Goal: Use online tool/utility: Utilize a website feature to perform a specific function

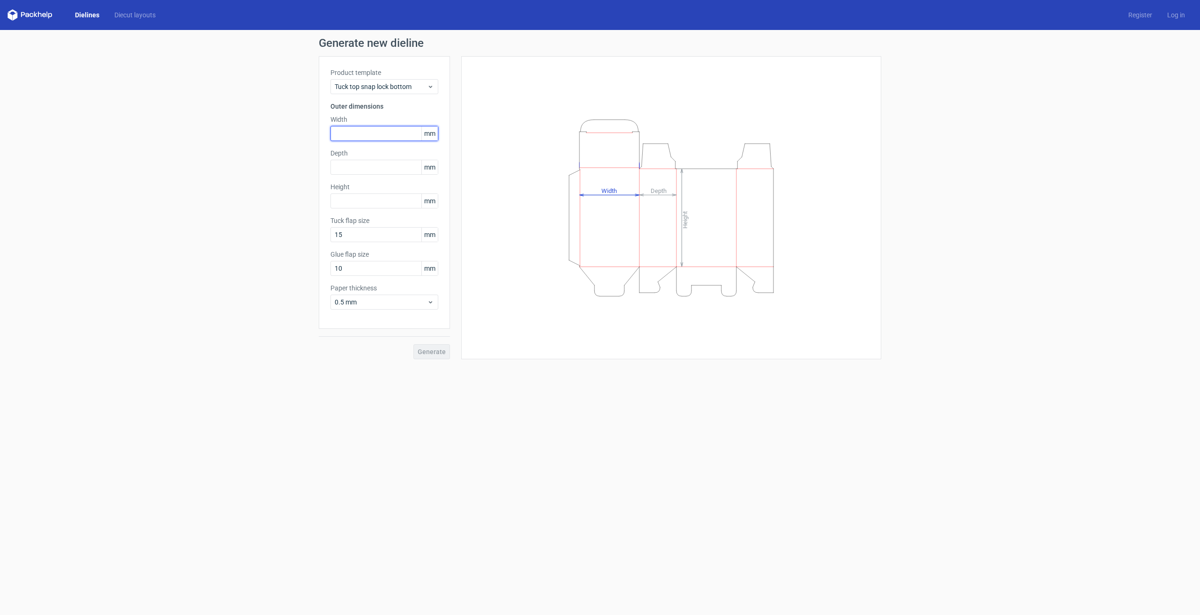
click at [367, 135] on input "text" at bounding box center [384, 133] width 108 height 15
type input "58"
click at [363, 166] on input "text" at bounding box center [384, 167] width 108 height 15
type input "58"
click at [375, 196] on input "text" at bounding box center [384, 201] width 108 height 15
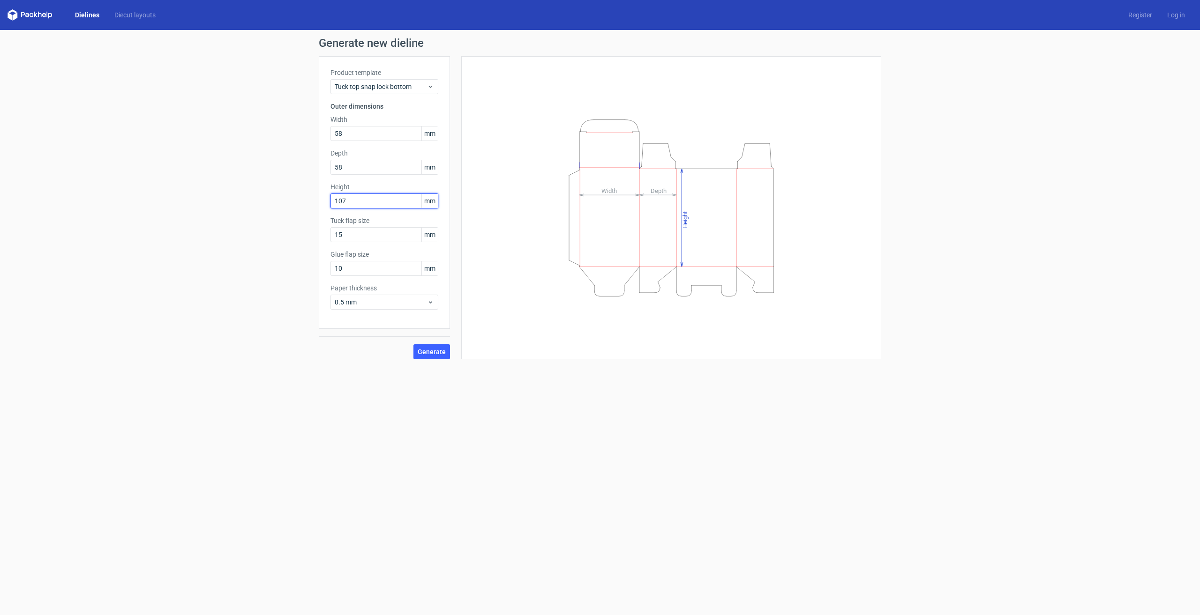
type input "107"
click at [280, 258] on div "Generate new dieline Product template Tuck top snap lock bottom Outer dimension…" at bounding box center [600, 198] width 1200 height 337
click at [432, 355] on span "Generate" at bounding box center [432, 352] width 28 height 7
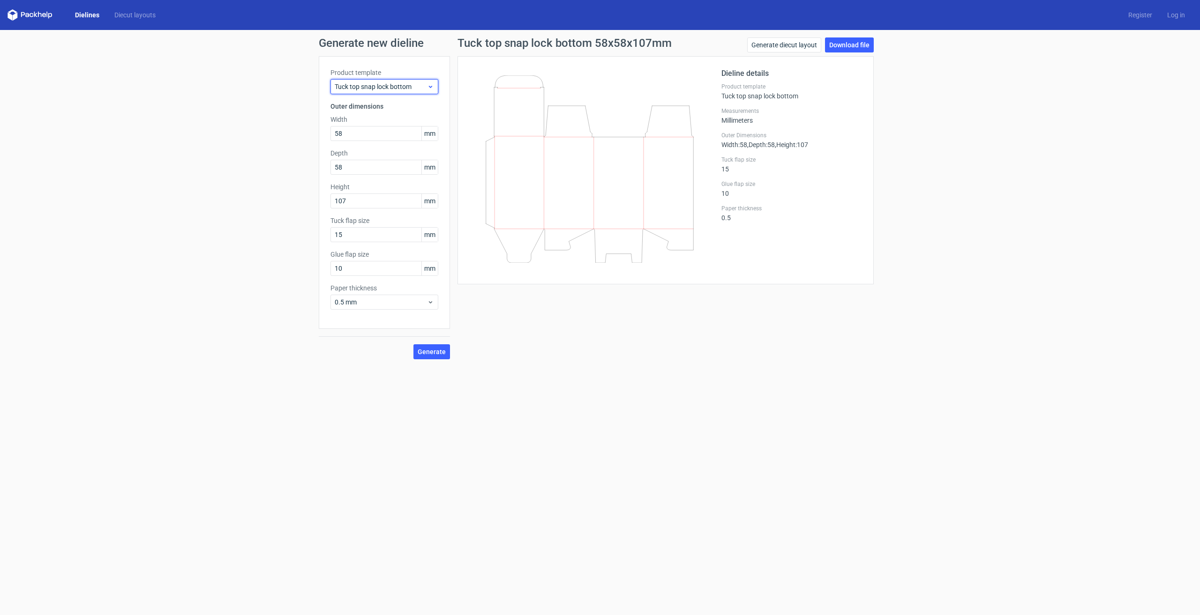
click at [431, 88] on icon at bounding box center [430, 87] width 7 height 8
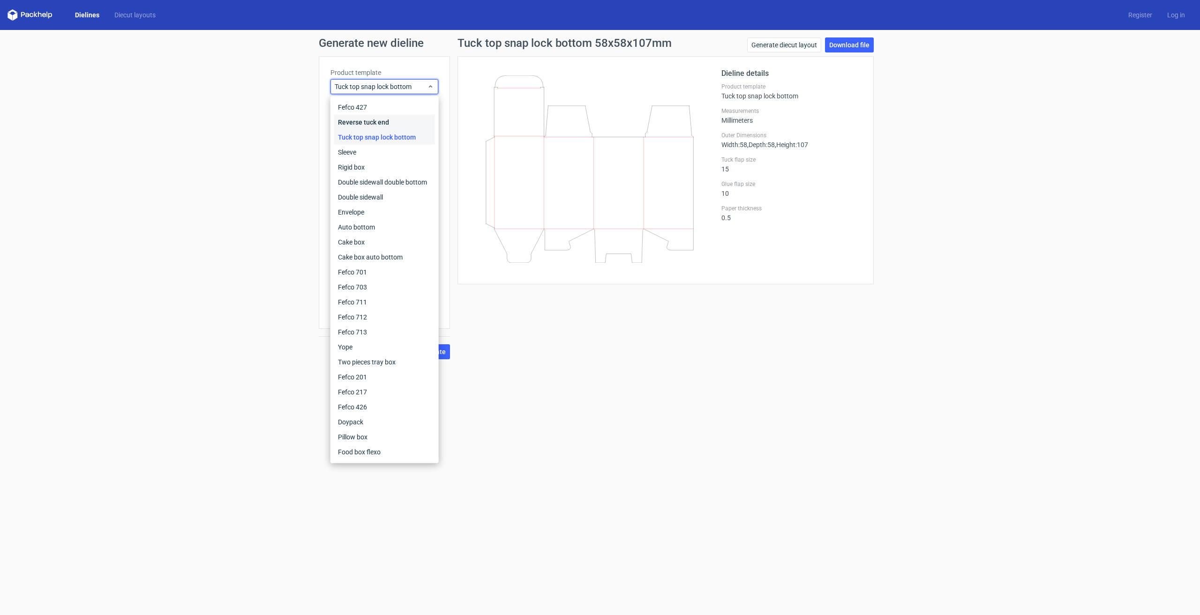
click at [388, 118] on div "Reverse tuck end" at bounding box center [384, 122] width 101 height 15
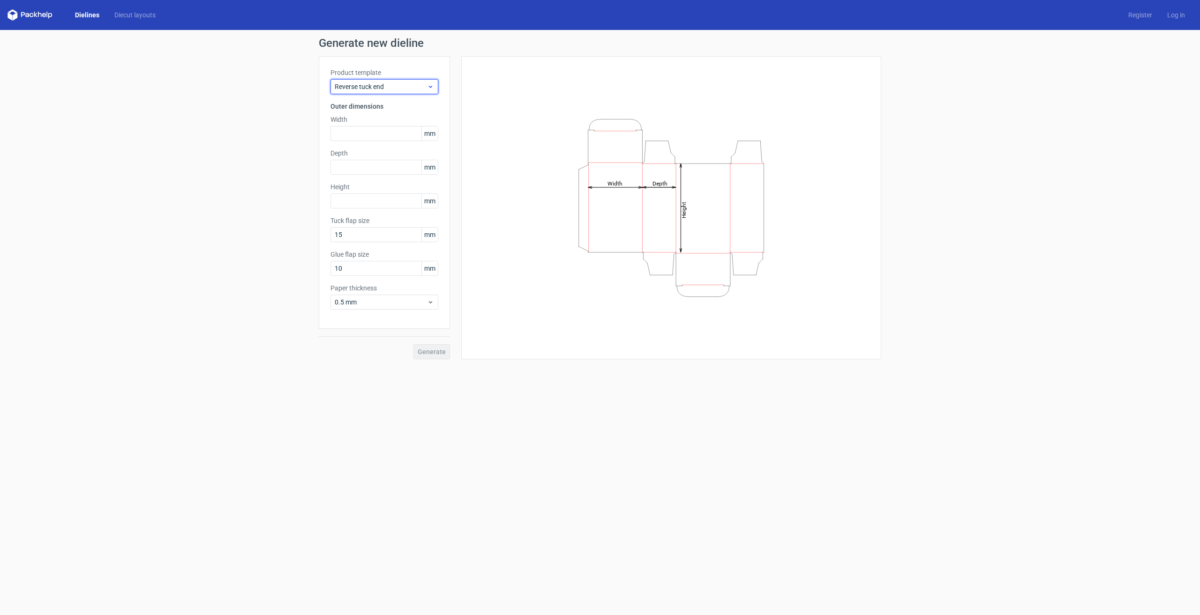
click at [428, 83] on icon at bounding box center [430, 87] width 7 height 8
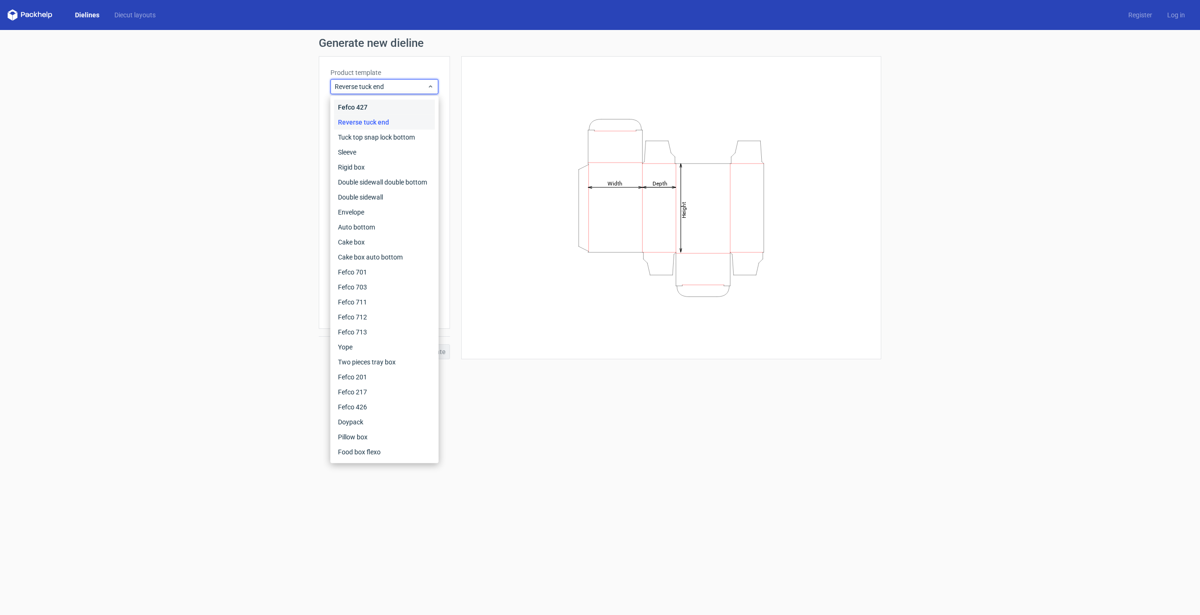
click at [404, 109] on div "Fefco 427" at bounding box center [384, 107] width 101 height 15
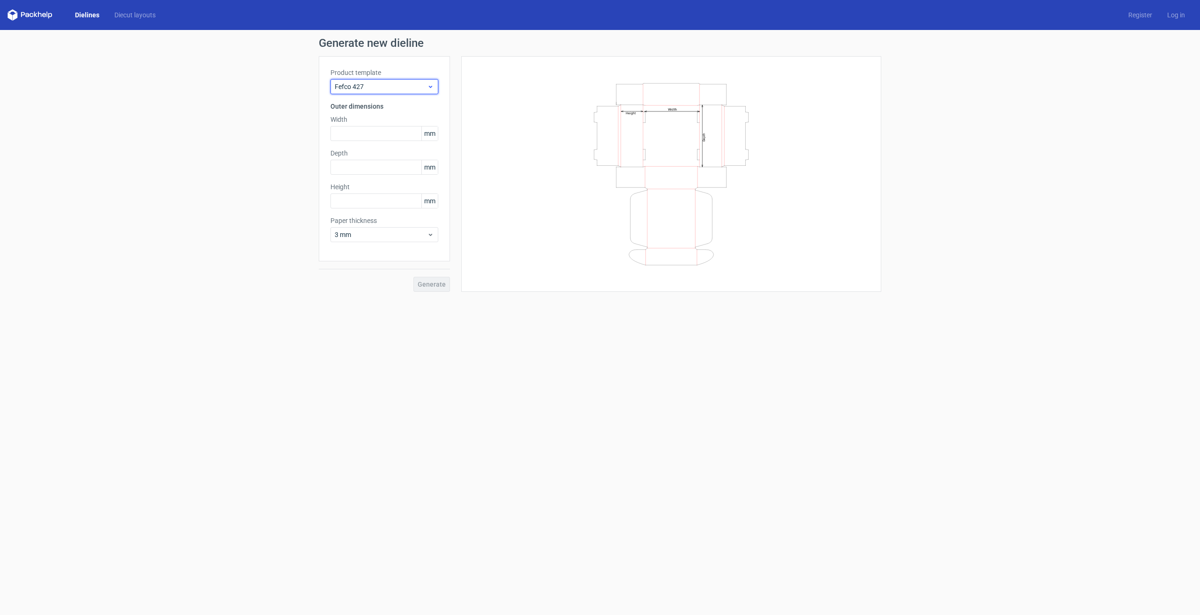
click at [428, 83] on icon at bounding box center [430, 87] width 7 height 8
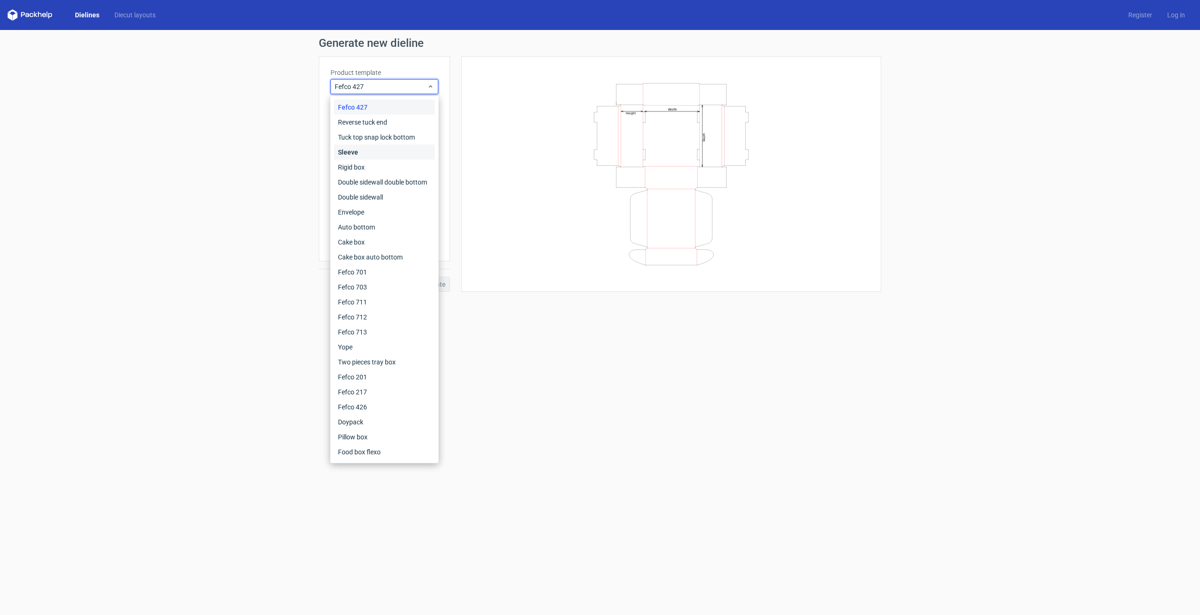
click at [398, 152] on div "Sleeve" at bounding box center [384, 152] width 101 height 15
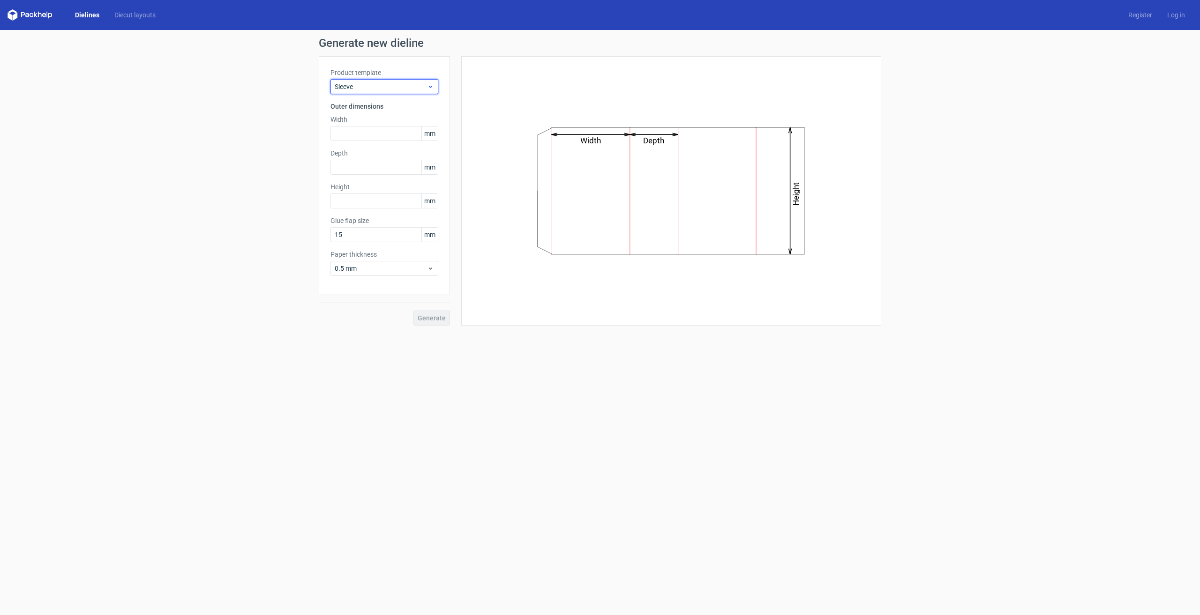
click at [429, 89] on icon at bounding box center [430, 87] width 7 height 8
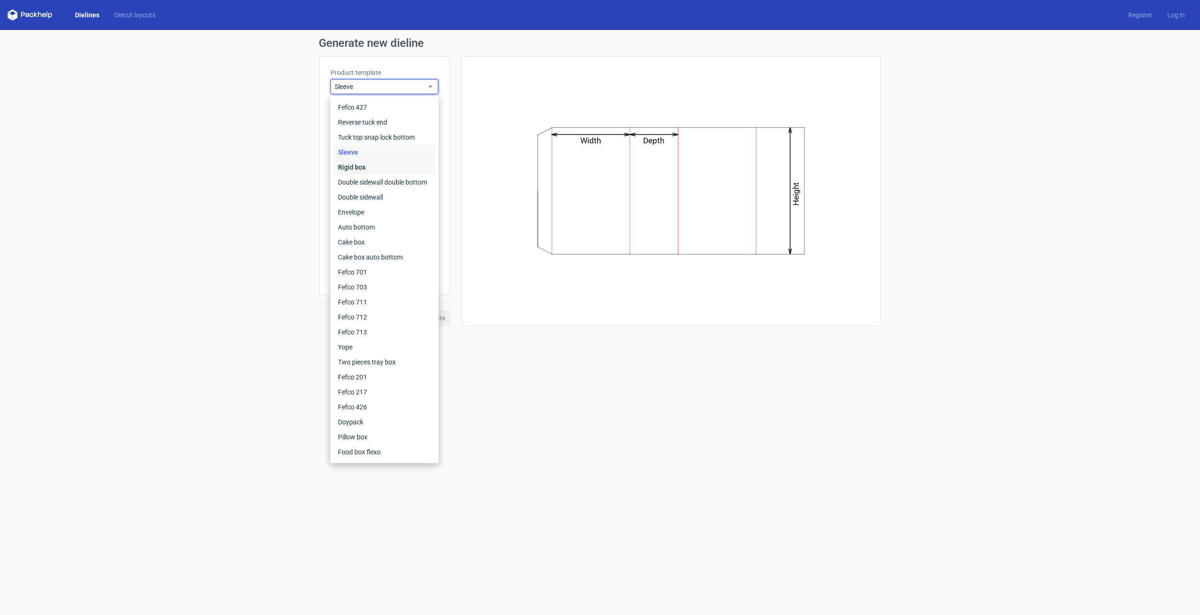
click at [402, 163] on div "Rigid box" at bounding box center [384, 167] width 101 height 15
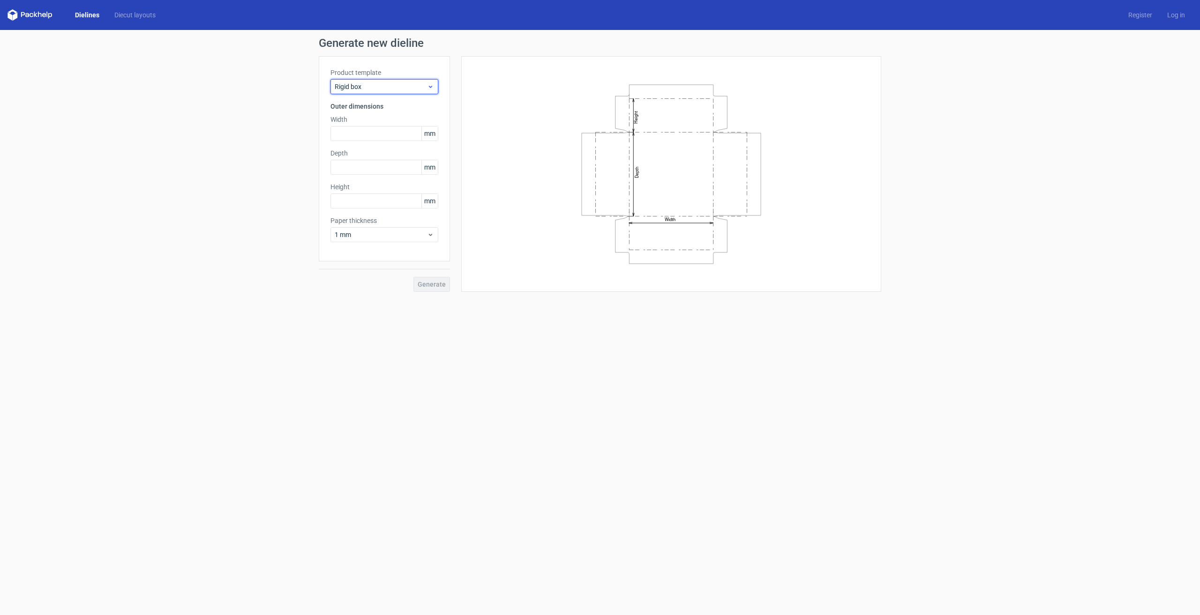
click at [431, 88] on icon at bounding box center [430, 87] width 7 height 8
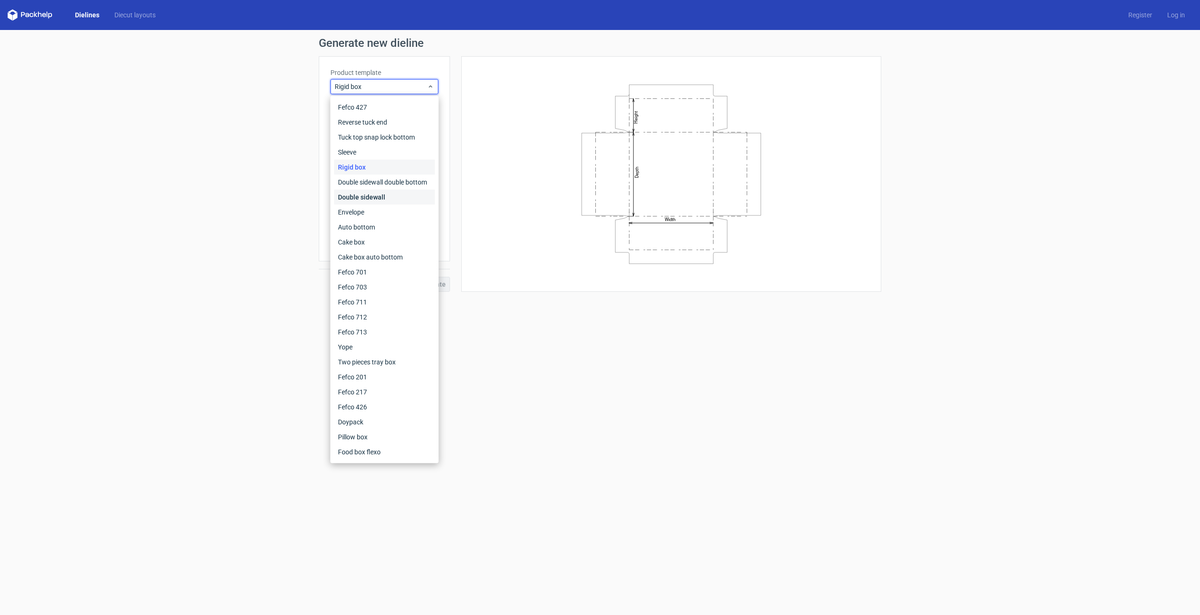
click at [393, 192] on div "Double sidewall" at bounding box center [384, 197] width 101 height 15
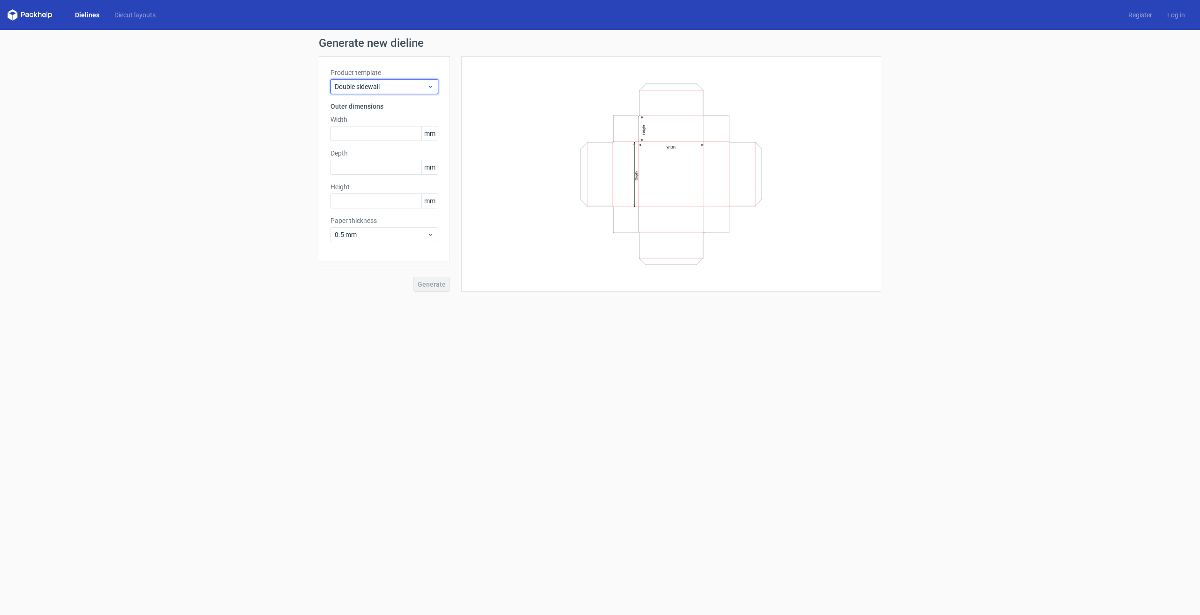
click at [429, 87] on icon at bounding box center [430, 87] width 7 height 8
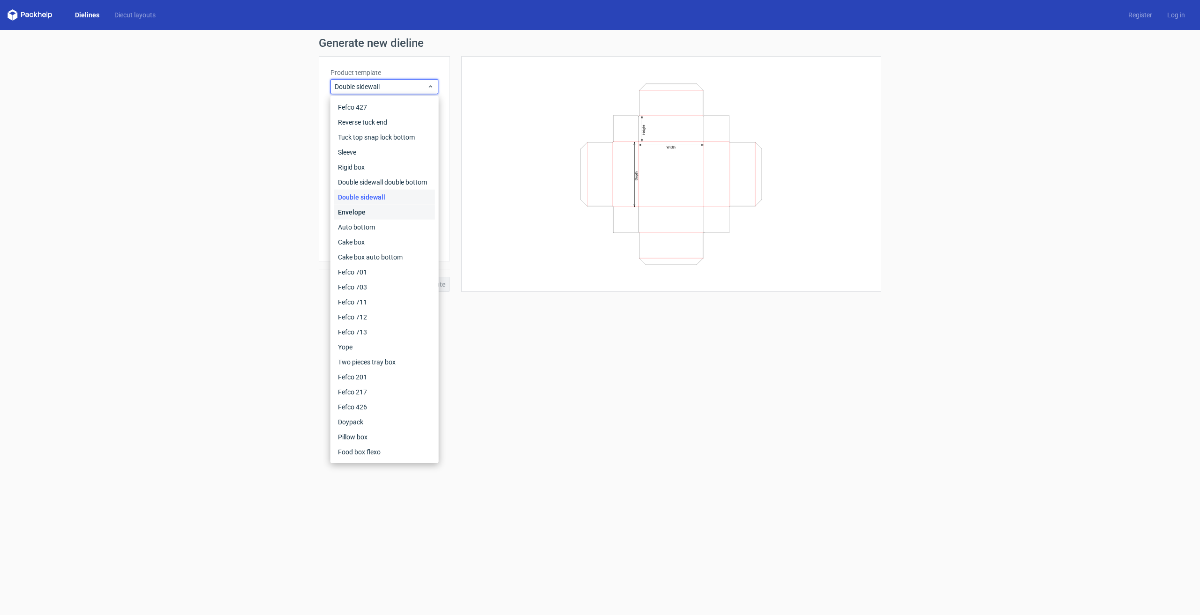
click at [387, 214] on div "Envelope" at bounding box center [384, 212] width 101 height 15
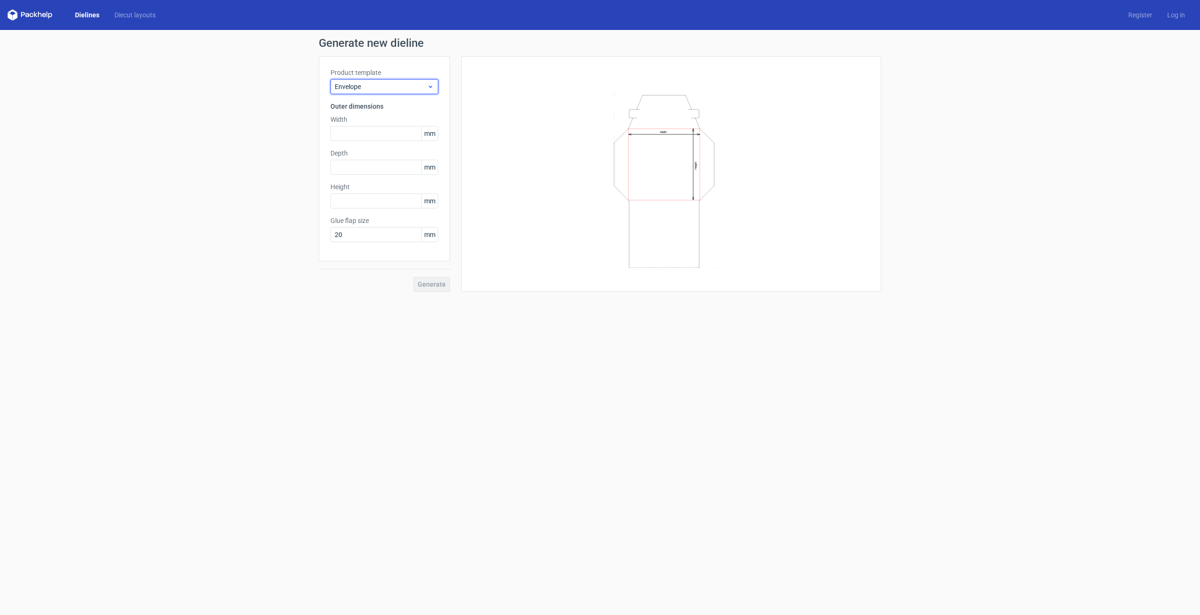
click at [432, 90] on div "Envelope" at bounding box center [384, 86] width 108 height 15
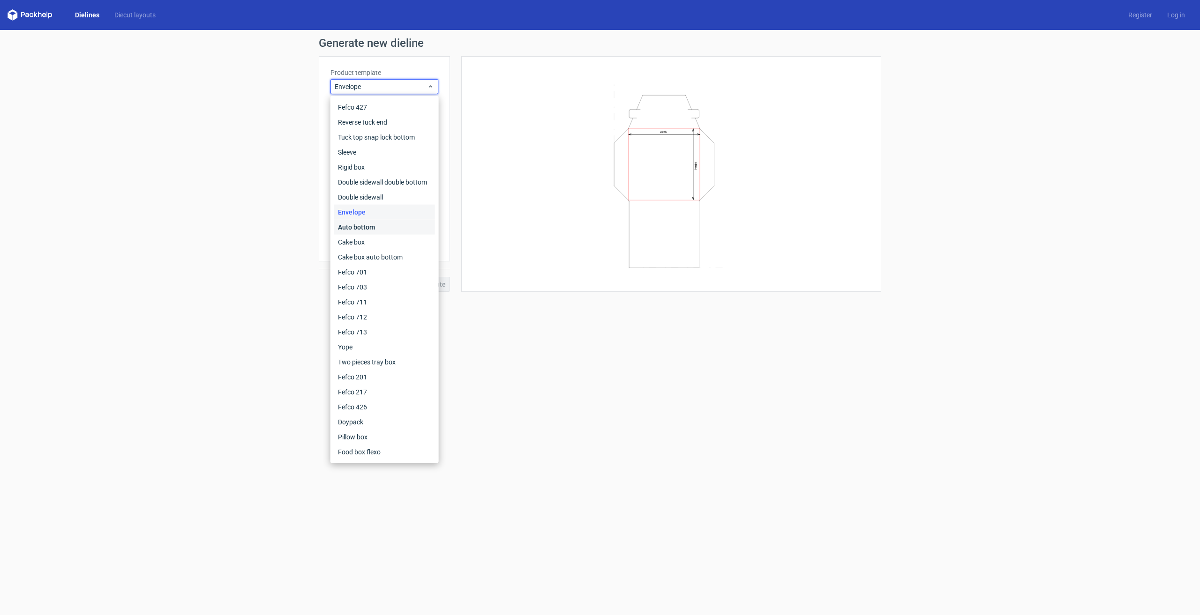
click at [387, 225] on div "Auto bottom" at bounding box center [384, 227] width 101 height 15
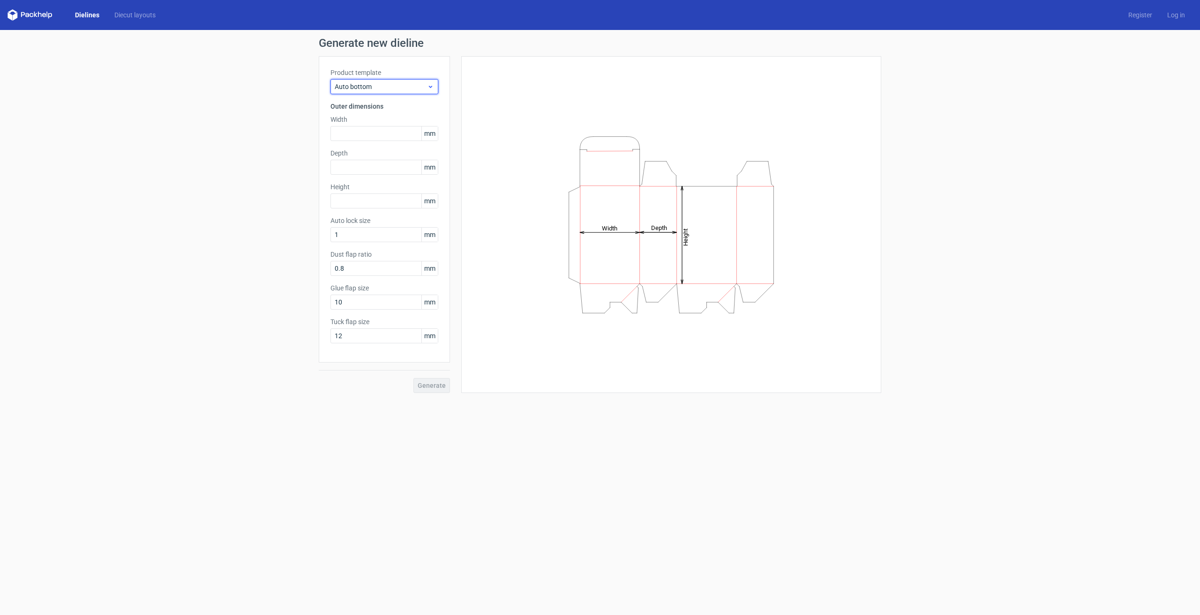
click at [429, 88] on icon at bounding box center [430, 87] width 7 height 8
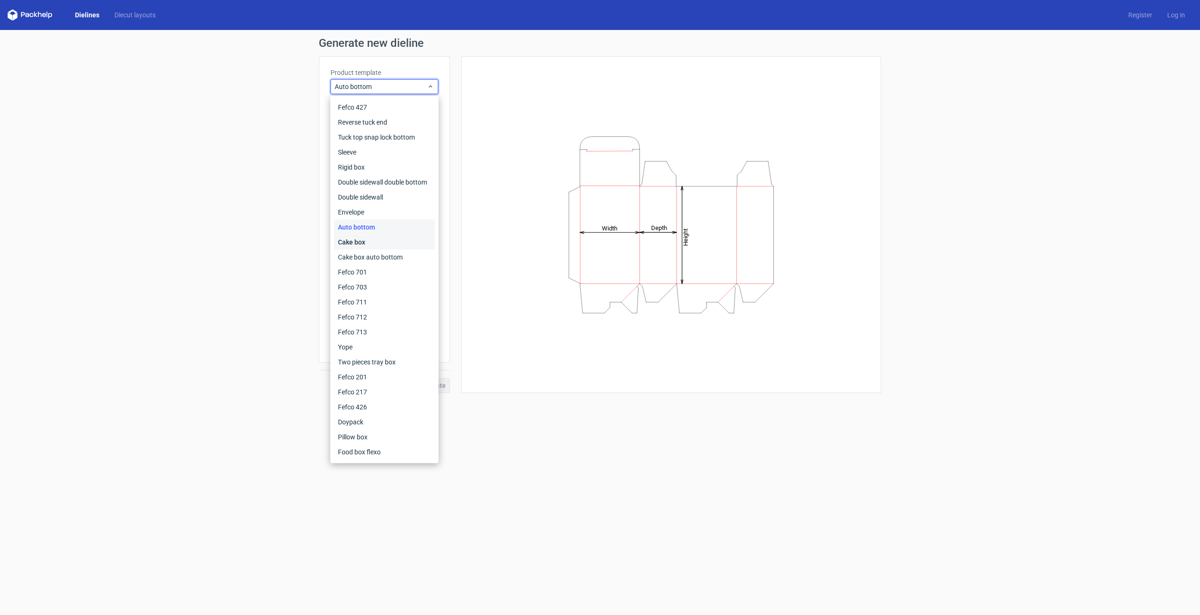
click at [378, 247] on div "Cake box" at bounding box center [384, 242] width 101 height 15
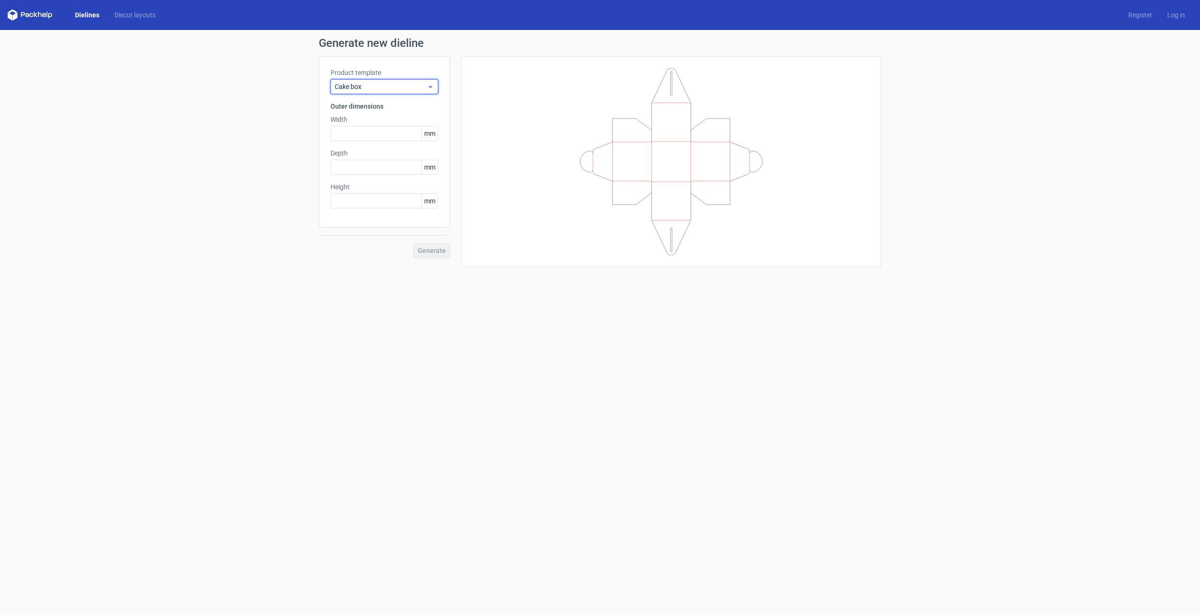
click at [428, 87] on icon at bounding box center [430, 87] width 7 height 8
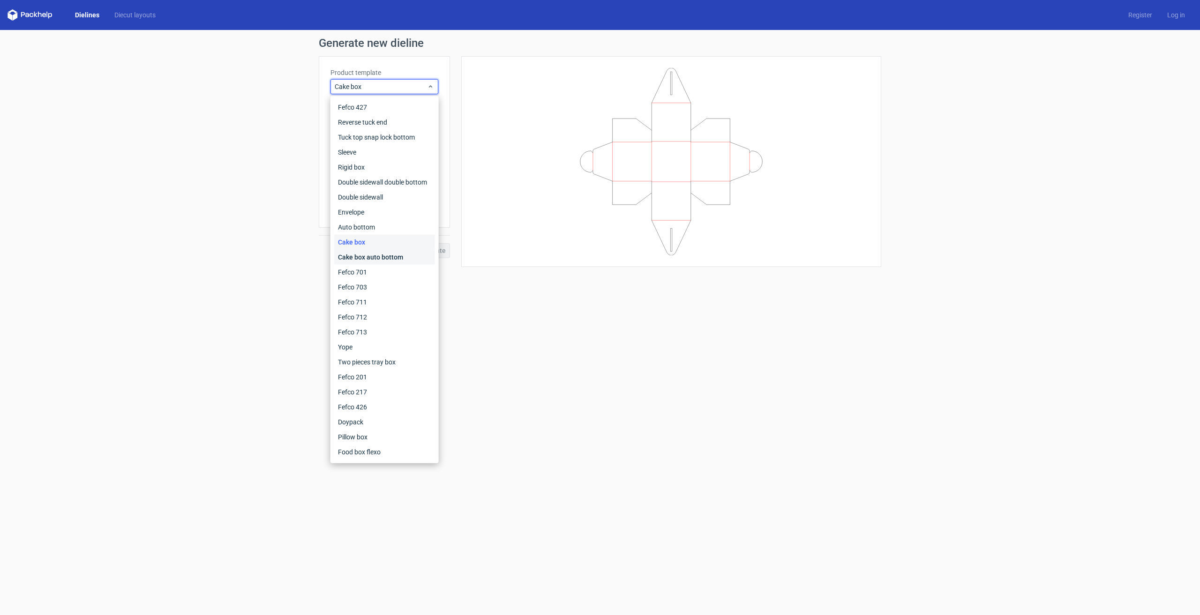
click at [384, 258] on div "Cake box auto bottom" at bounding box center [384, 257] width 101 height 15
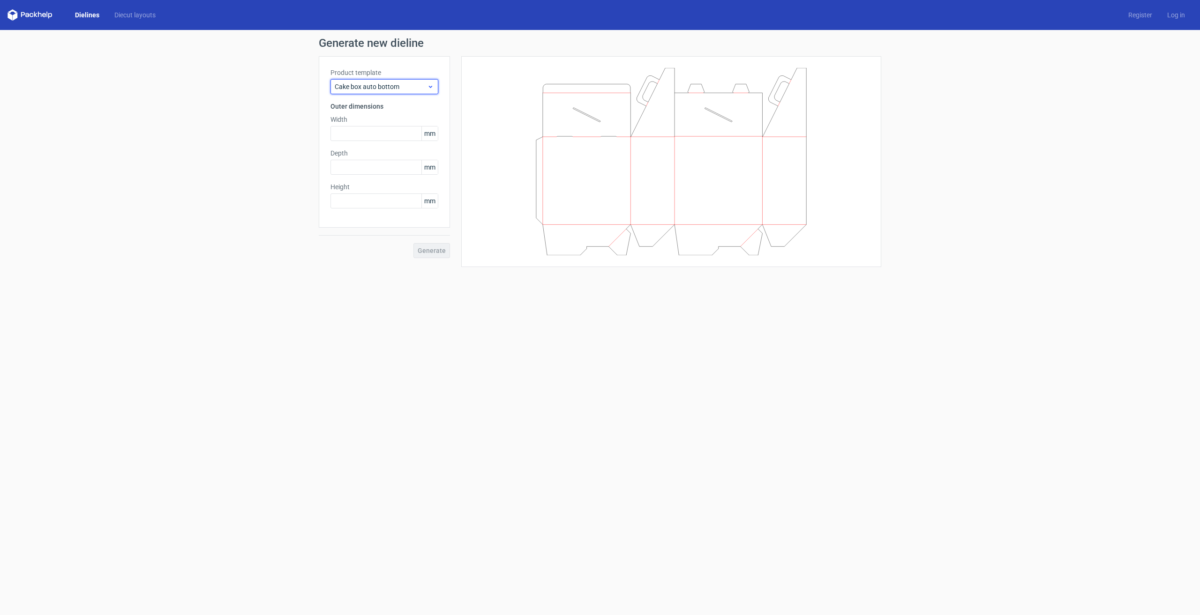
click at [434, 91] on div "Cake box auto bottom" at bounding box center [384, 86] width 108 height 15
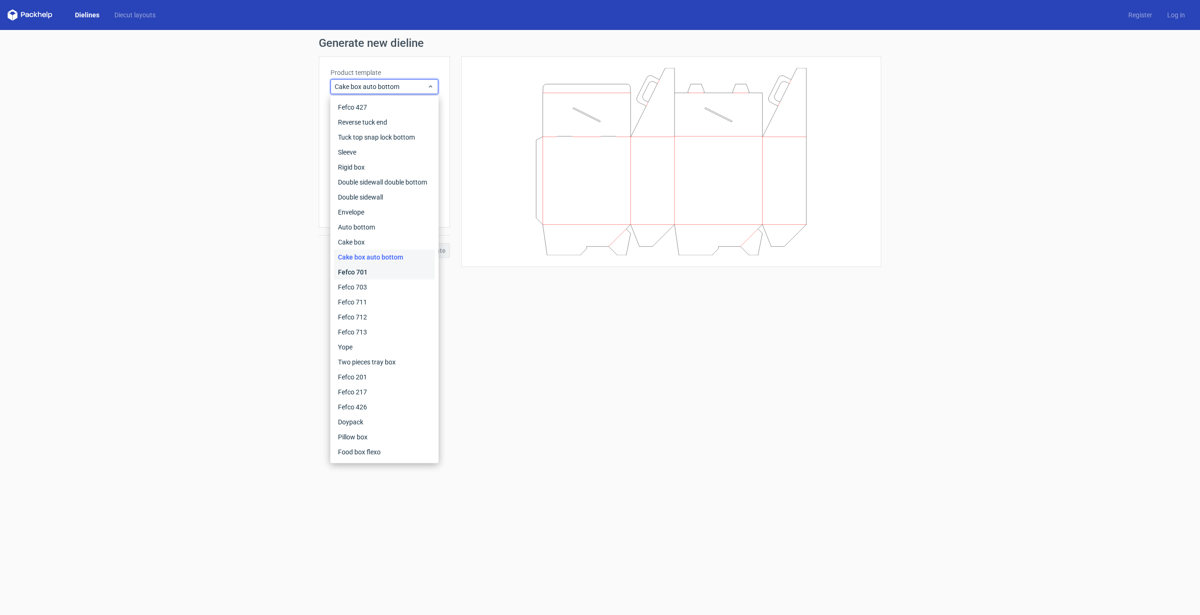
click at [379, 272] on div "Fefco 701" at bounding box center [384, 272] width 101 height 15
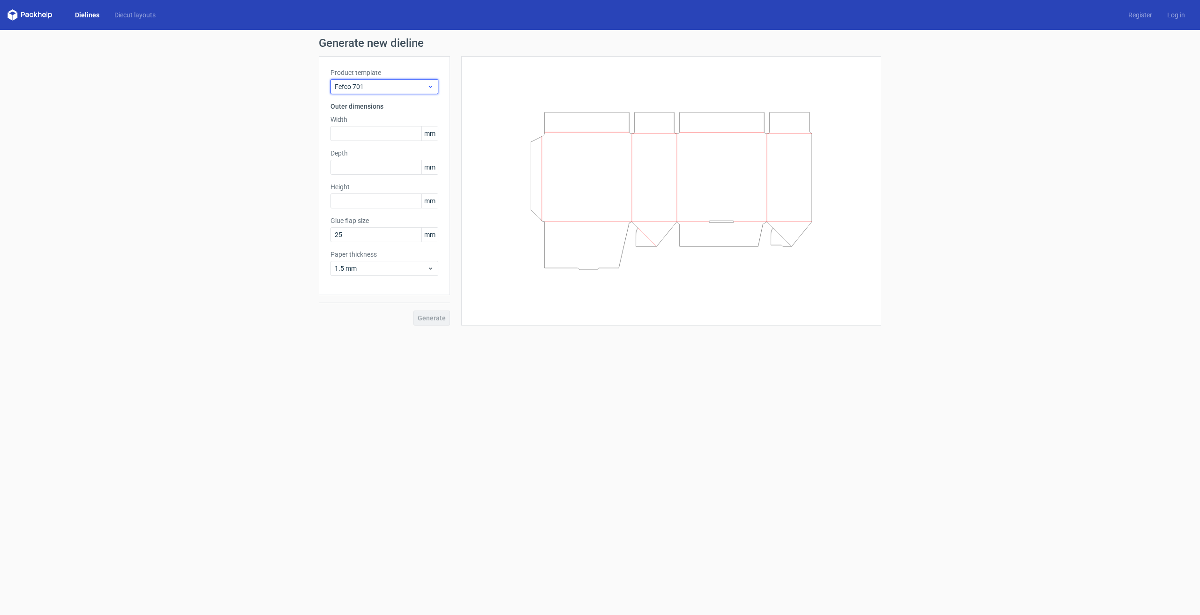
click at [431, 86] on use at bounding box center [430, 87] width 3 height 2
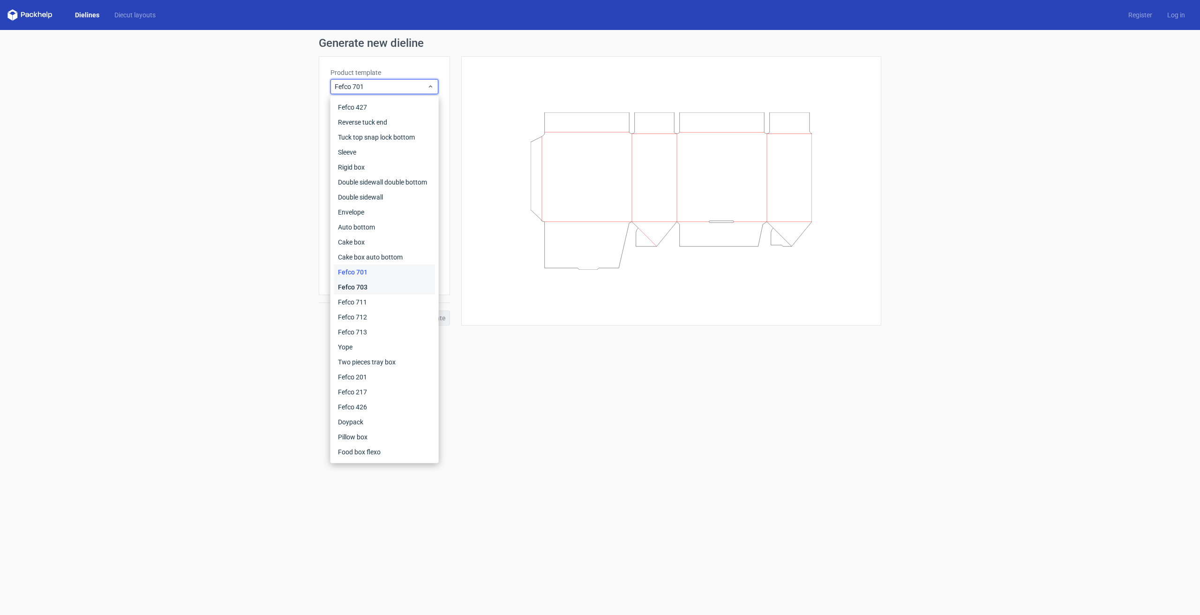
click at [388, 288] on div "Fefco 703" at bounding box center [384, 287] width 101 height 15
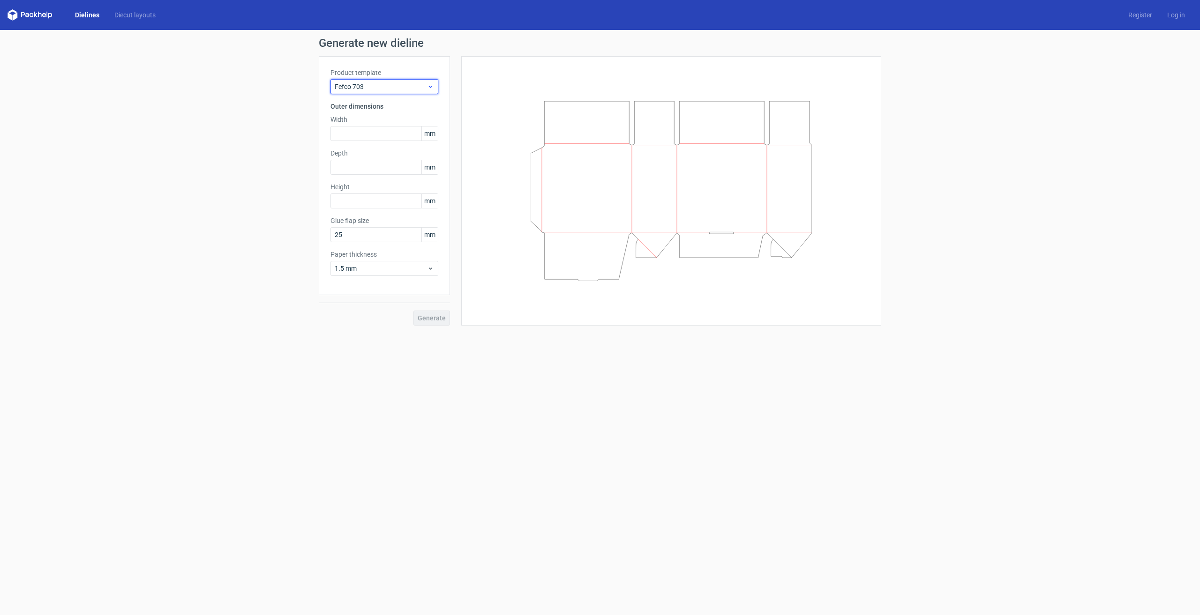
click at [428, 89] on icon at bounding box center [430, 87] width 7 height 8
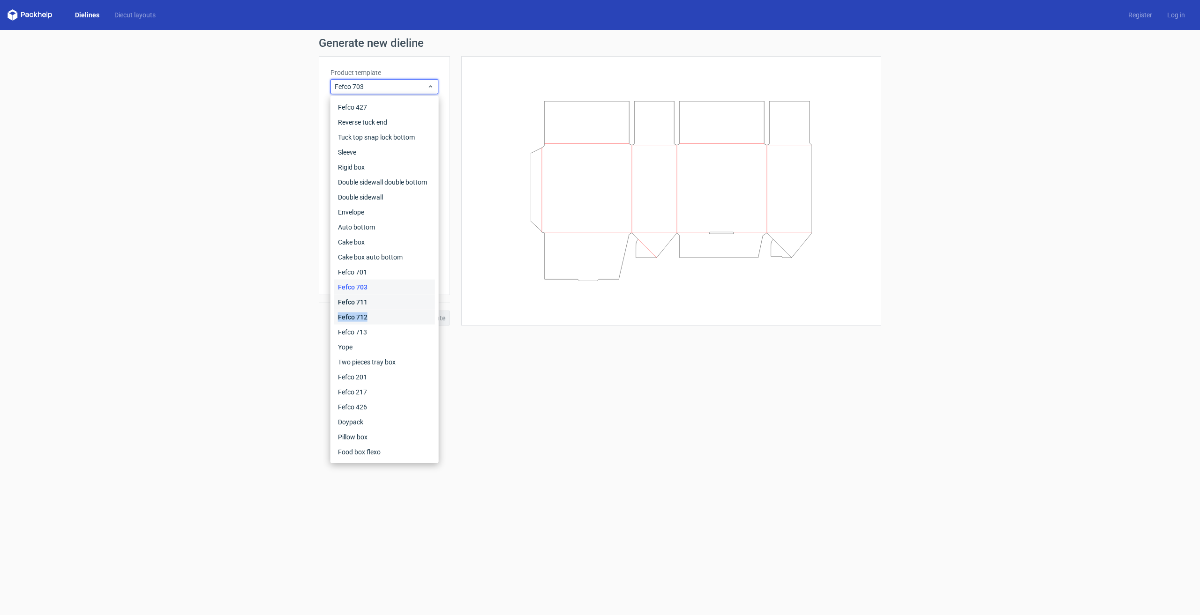
click at [392, 309] on div "Fefco 427 Reverse tuck end Tuck top snap lock bottom Sleeve Rigid box Double si…" at bounding box center [384, 280] width 101 height 360
click at [359, 300] on div "Fefco 711" at bounding box center [384, 302] width 101 height 15
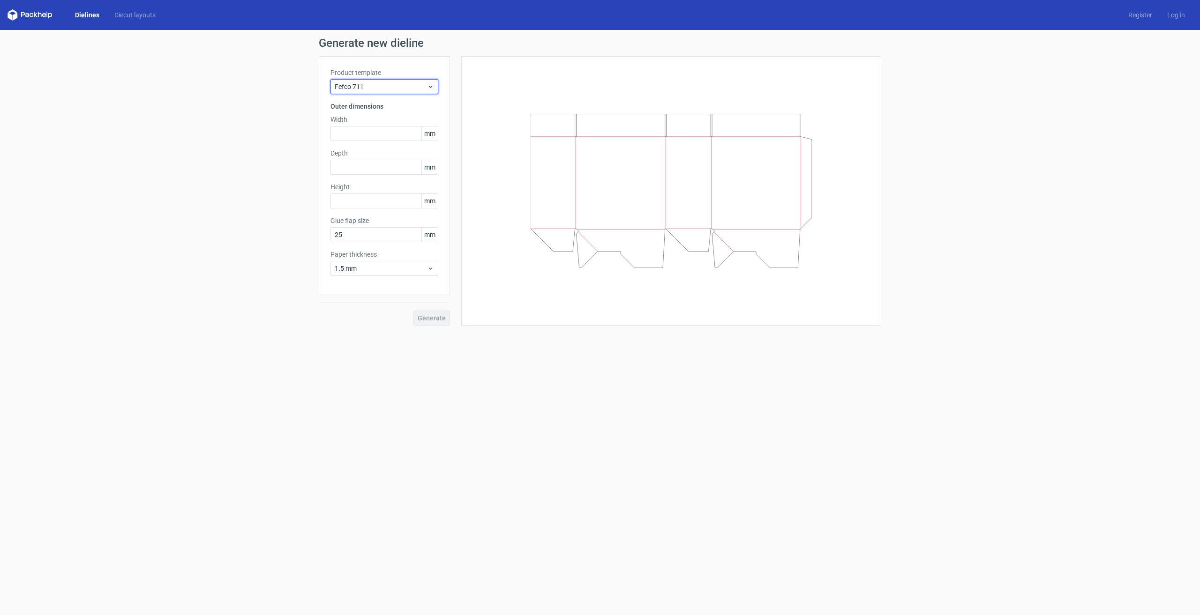
click at [430, 87] on use at bounding box center [430, 87] width 3 height 2
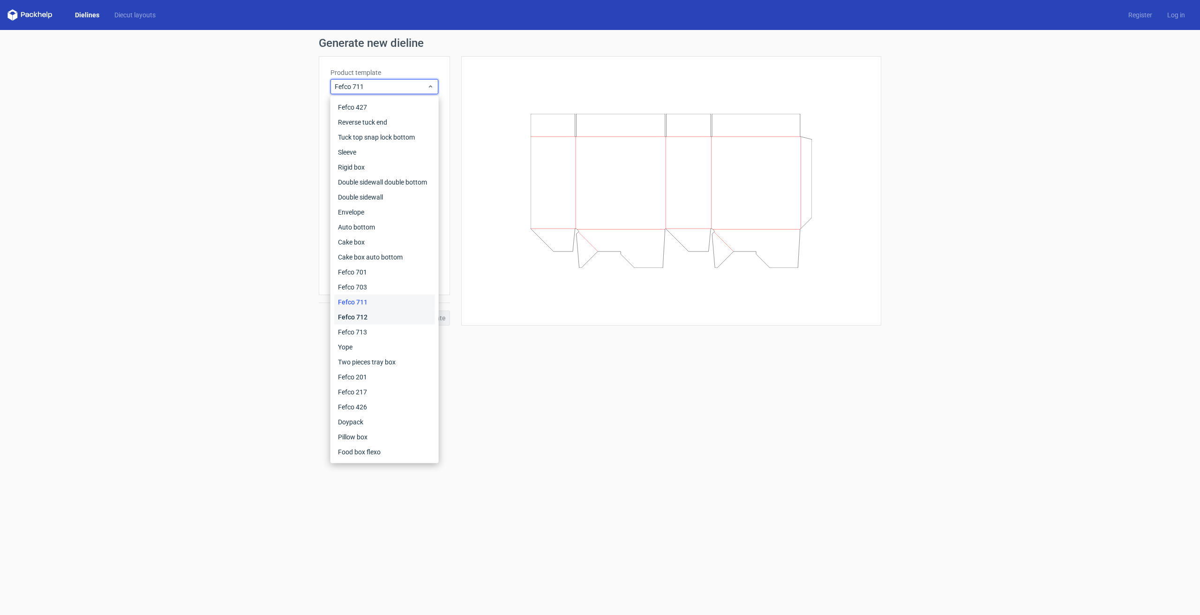
click at [386, 317] on div "Fefco 712" at bounding box center [384, 317] width 101 height 15
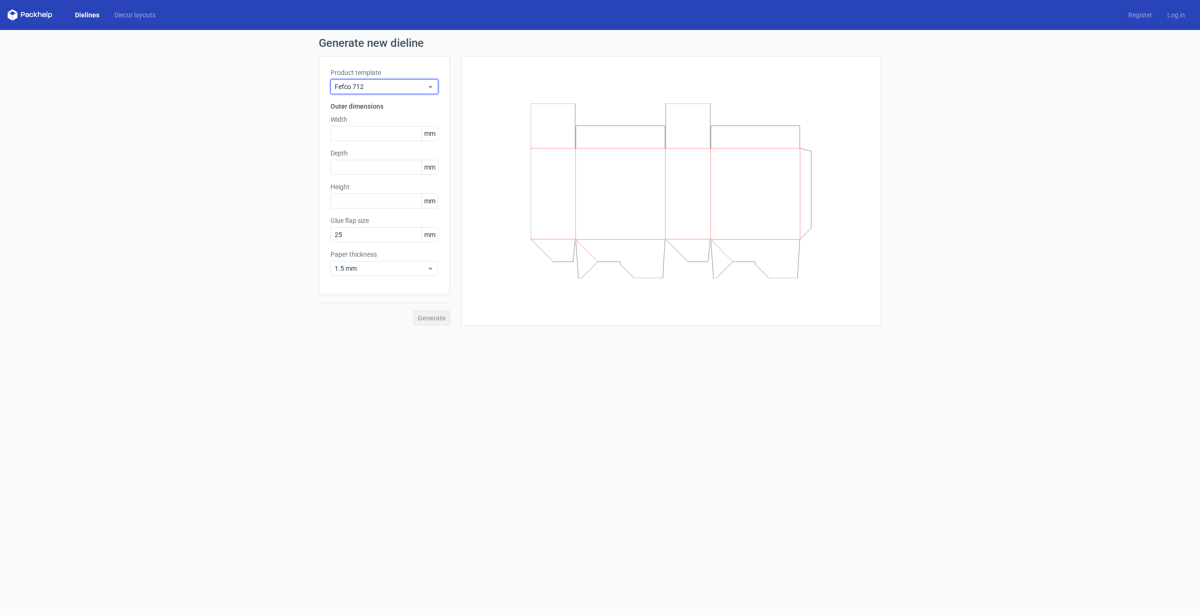
click at [434, 86] on div "Fefco 712" at bounding box center [384, 86] width 108 height 15
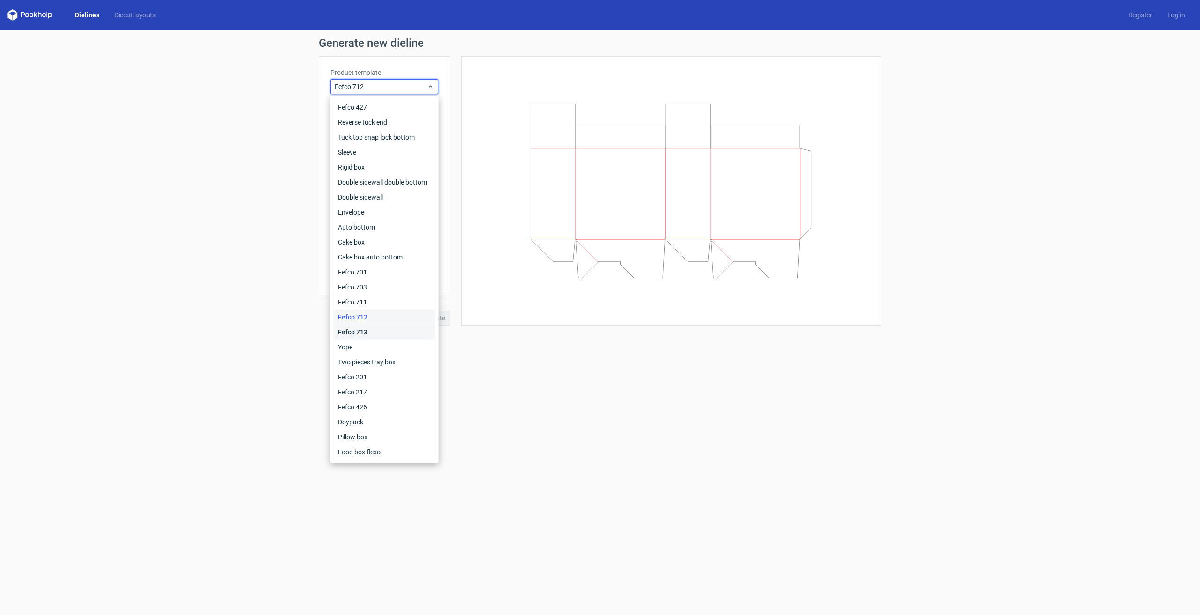
click at [383, 331] on div "Fefco 713" at bounding box center [384, 332] width 101 height 15
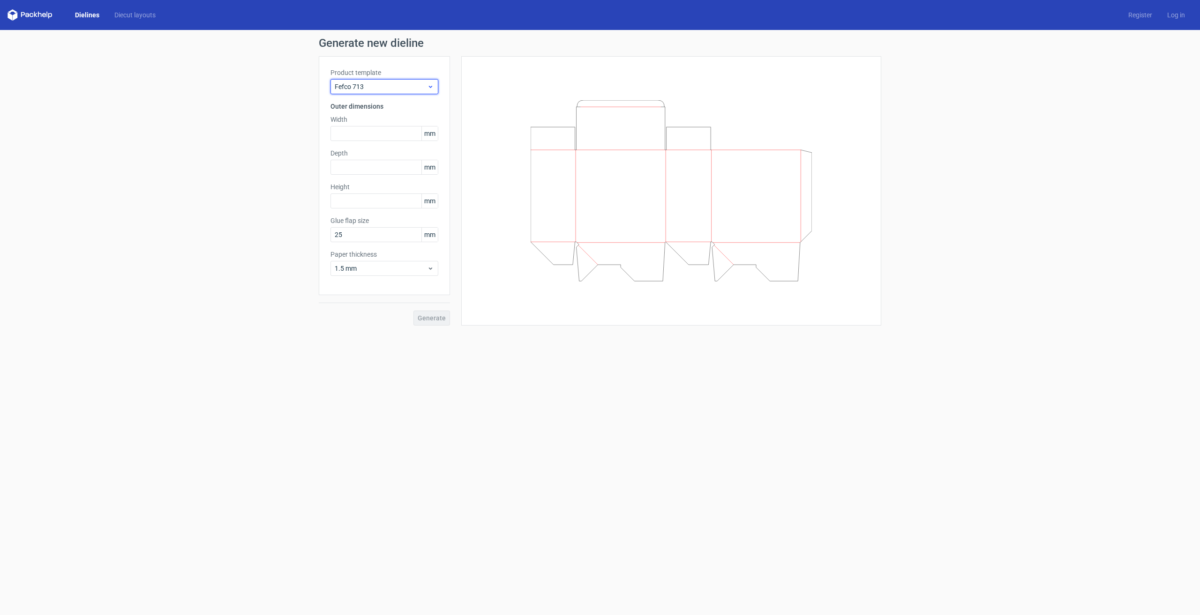
click at [428, 87] on icon at bounding box center [430, 87] width 7 height 8
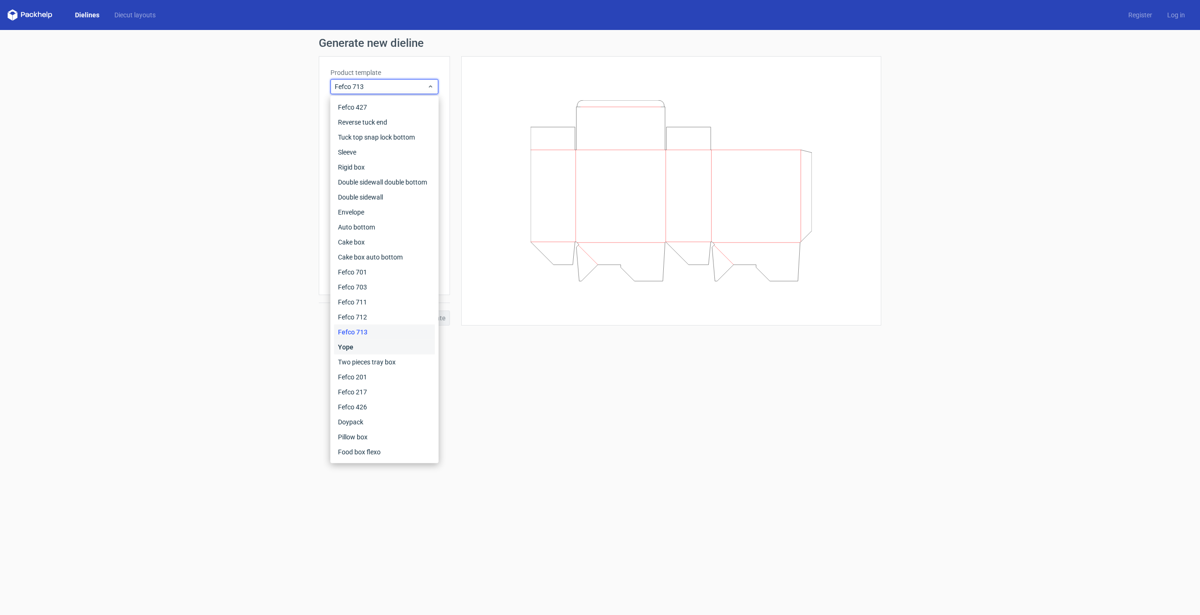
click at [367, 350] on div "Yope" at bounding box center [384, 347] width 101 height 15
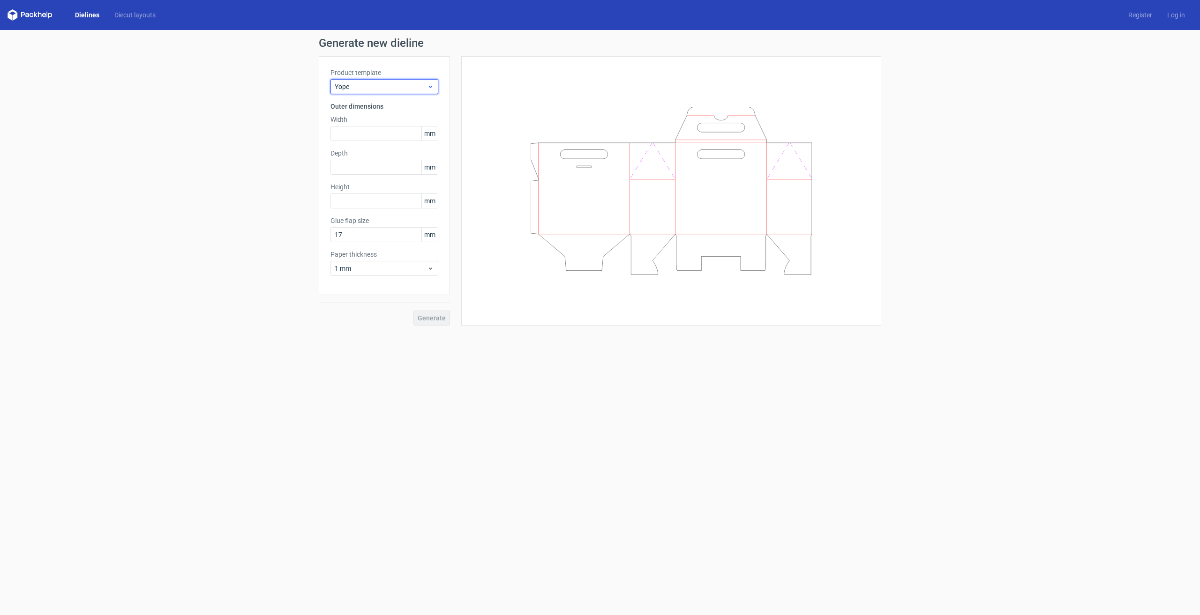
click at [431, 89] on icon at bounding box center [430, 87] width 7 height 8
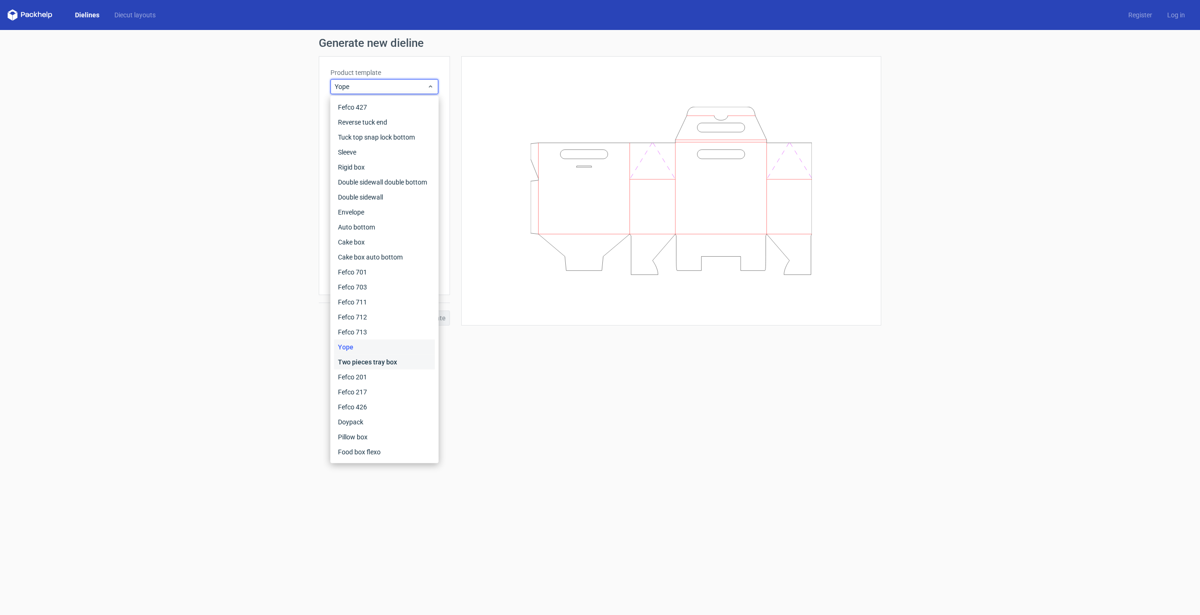
click at [379, 359] on div "Two pieces tray box" at bounding box center [384, 362] width 101 height 15
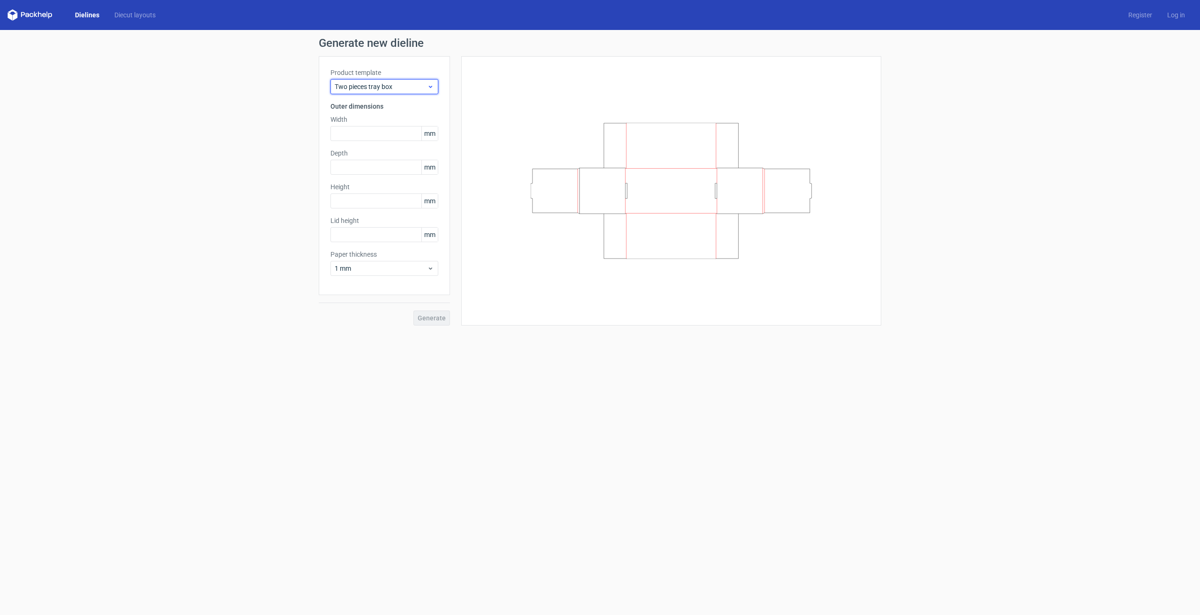
click at [431, 88] on icon at bounding box center [430, 87] width 7 height 8
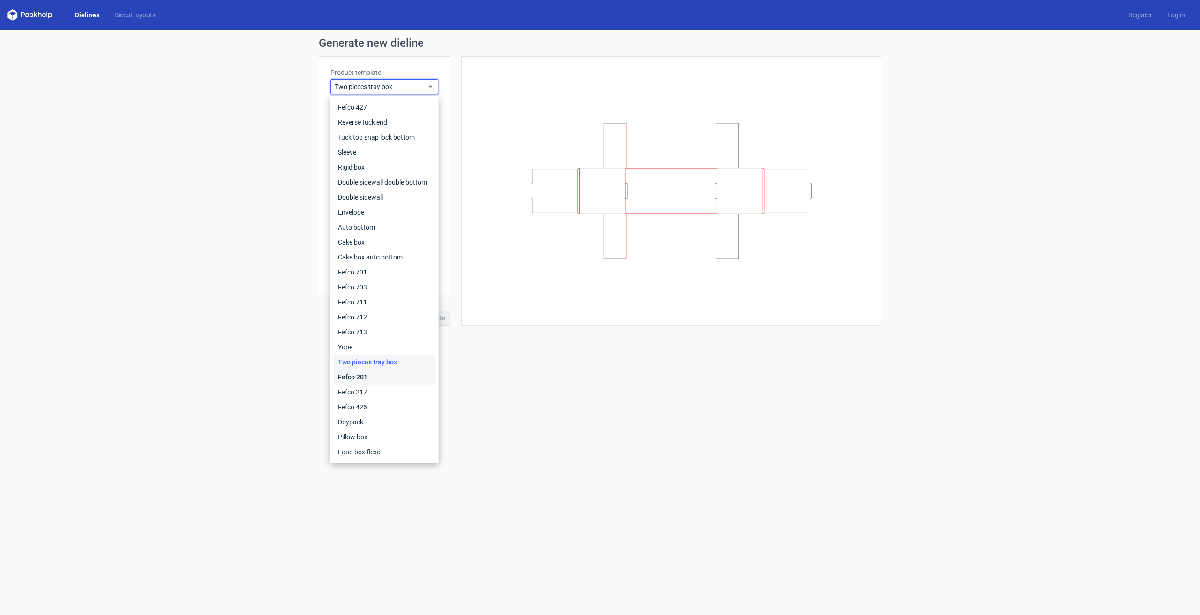
click at [367, 375] on div "Fefco 201" at bounding box center [384, 377] width 101 height 15
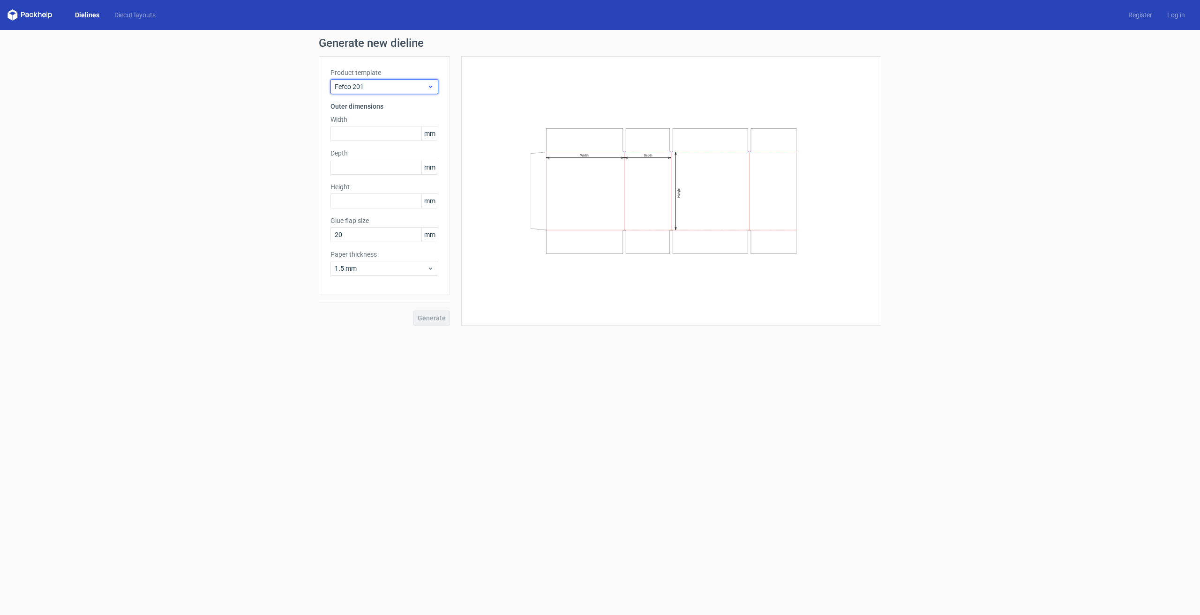
click at [431, 88] on icon at bounding box center [430, 87] width 7 height 8
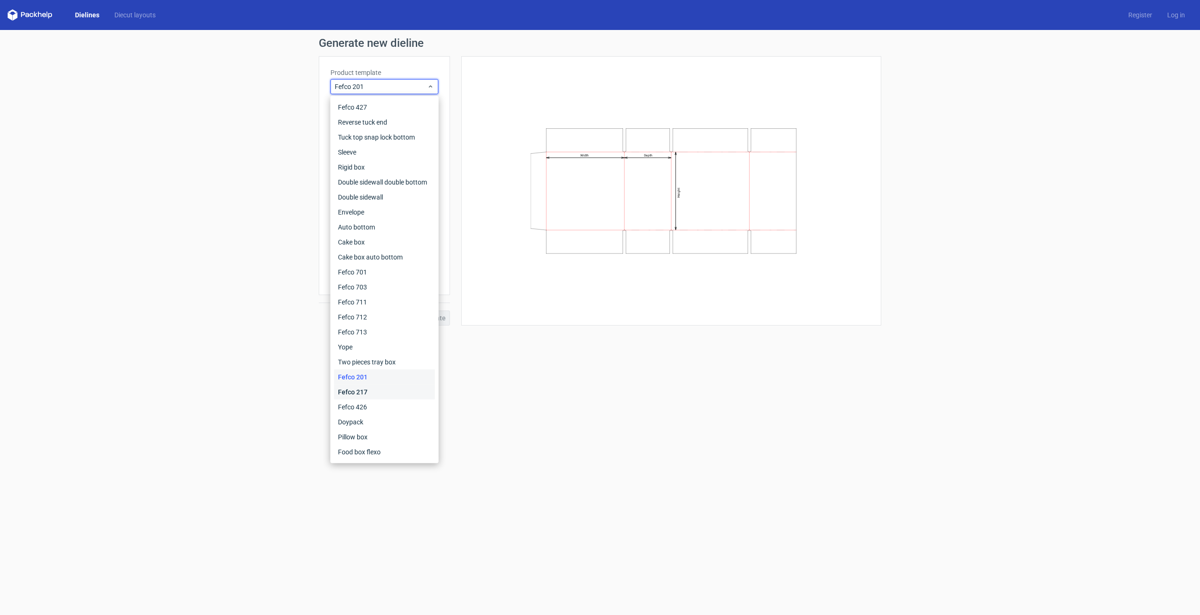
click at [366, 393] on div "Fefco 217" at bounding box center [384, 392] width 101 height 15
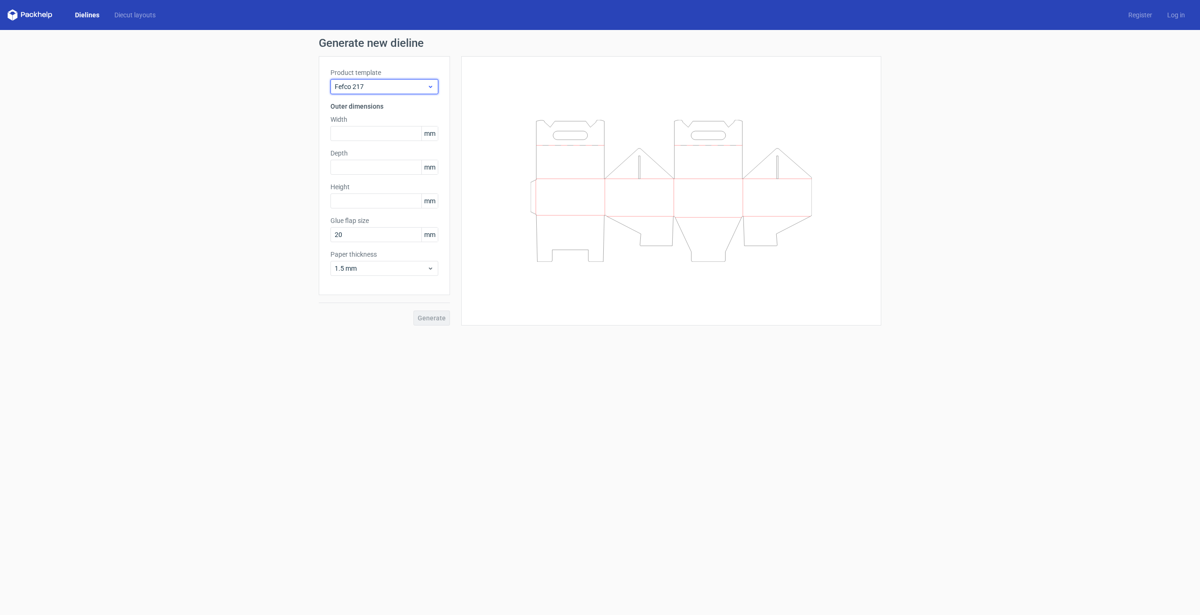
click at [433, 87] on icon at bounding box center [430, 87] width 7 height 8
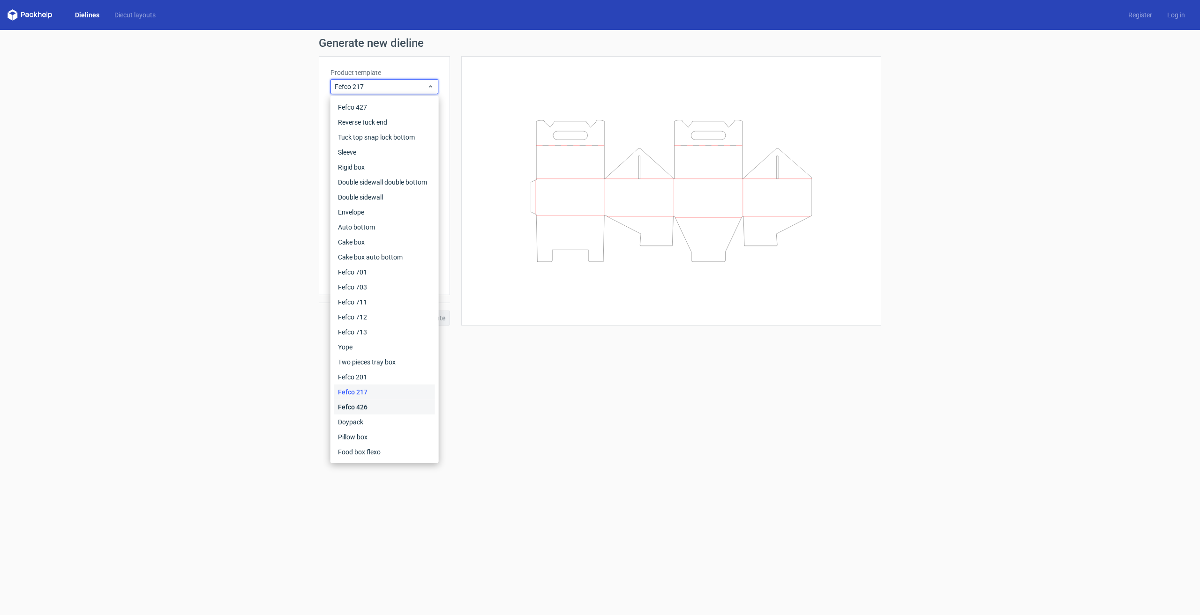
click at [367, 408] on div "Fefco 426" at bounding box center [384, 407] width 101 height 15
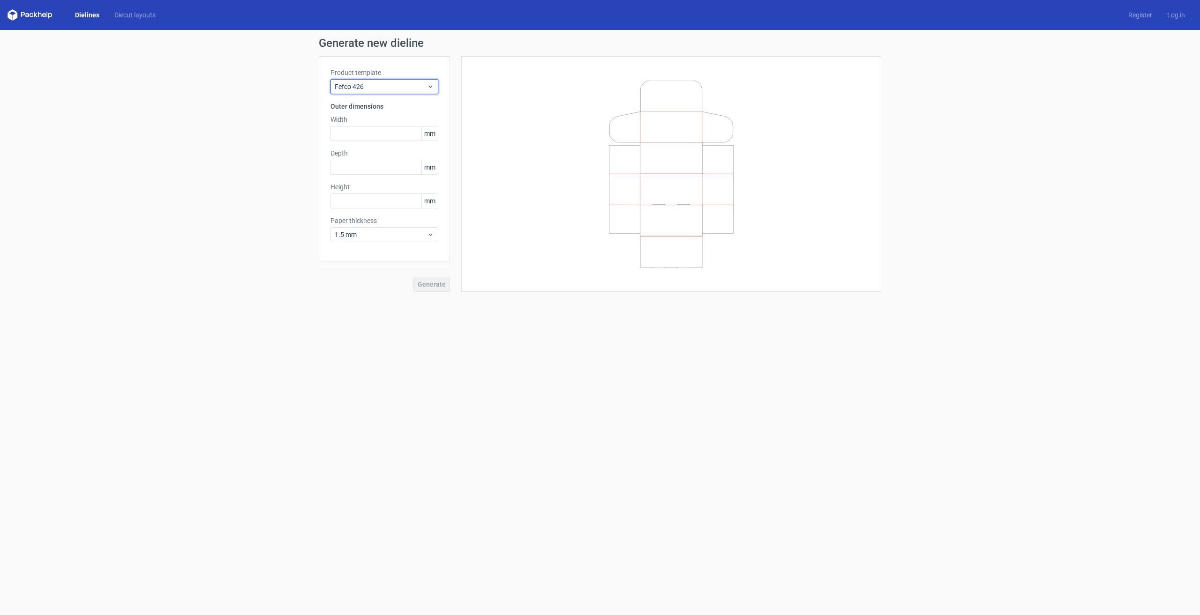
drag, startPoint x: 431, startPoint y: 88, endPoint x: 429, endPoint y: 95, distance: 7.7
click at [431, 89] on icon at bounding box center [430, 87] width 7 height 8
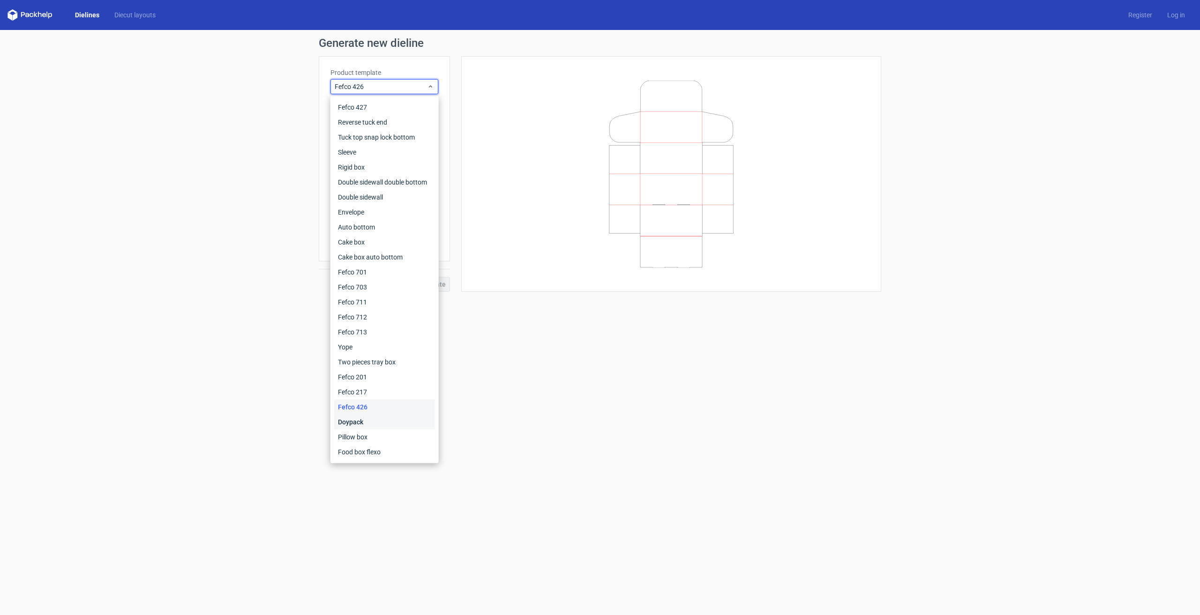
click at [360, 422] on div "Doypack" at bounding box center [384, 422] width 101 height 15
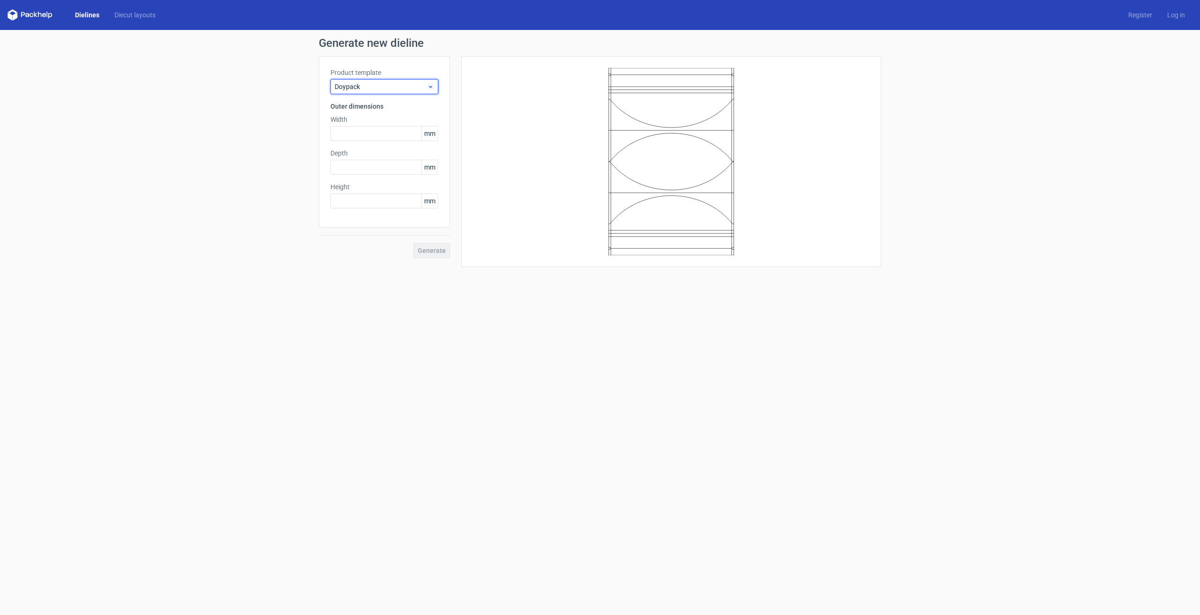
click at [433, 90] on icon at bounding box center [430, 87] width 7 height 8
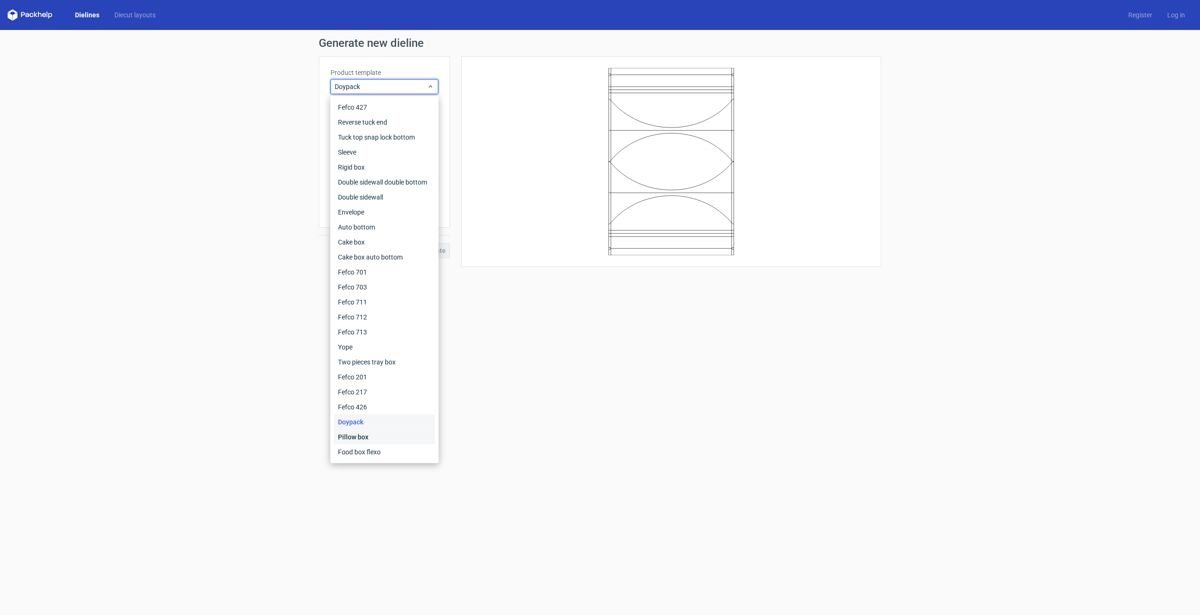
click at [367, 432] on div "Pillow box" at bounding box center [384, 437] width 101 height 15
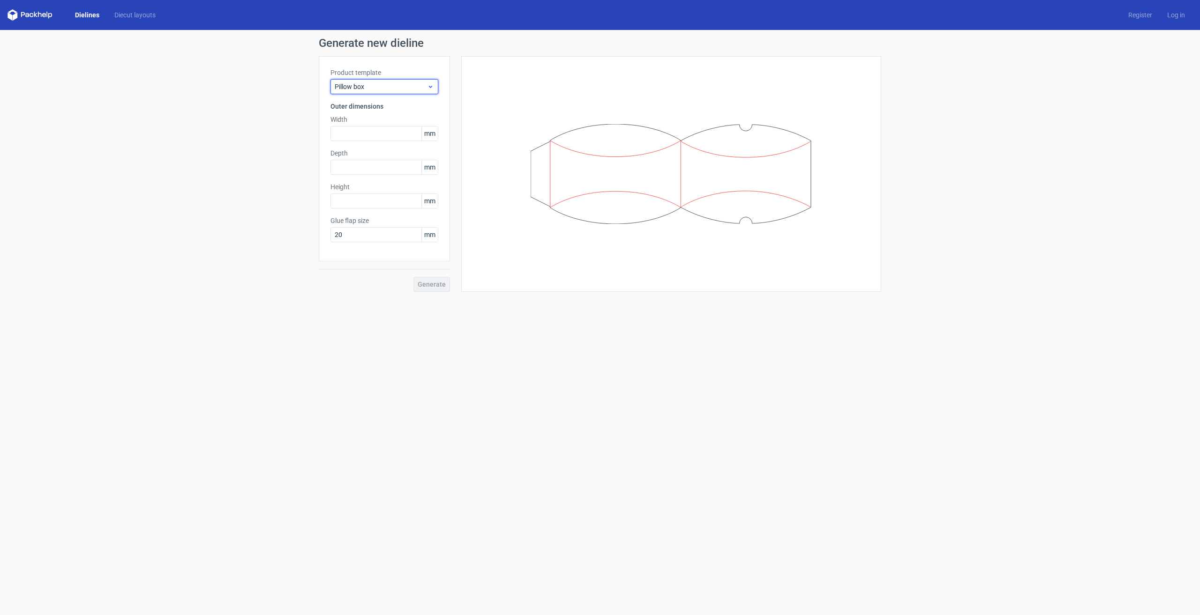
click at [433, 86] on icon at bounding box center [430, 87] width 7 height 8
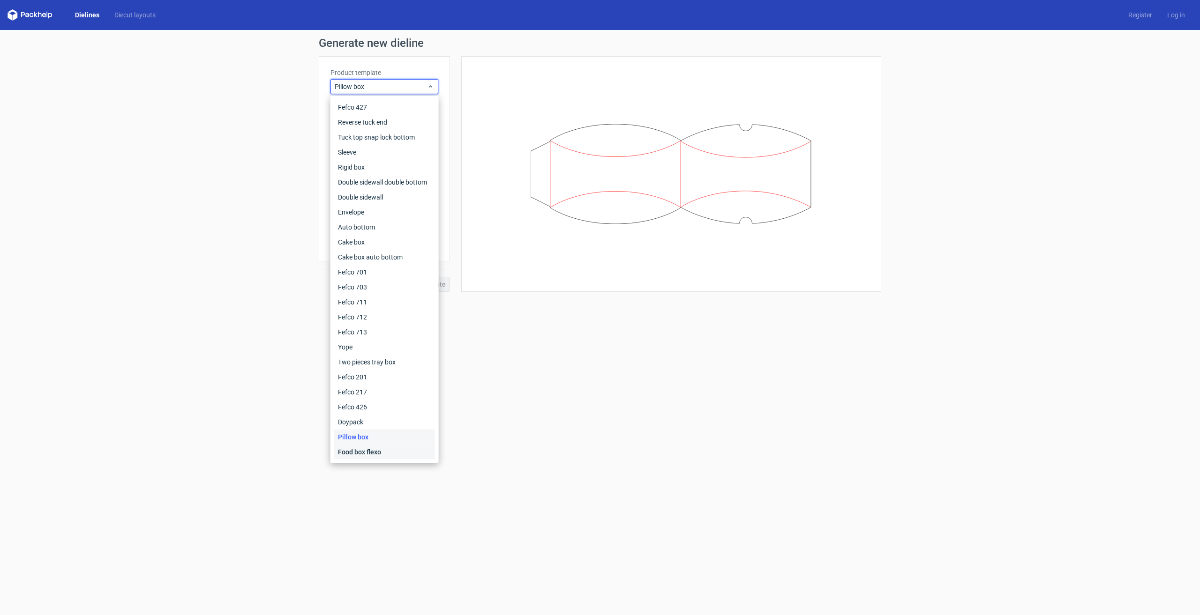
click at [388, 450] on div "Food box flexo" at bounding box center [384, 452] width 101 height 15
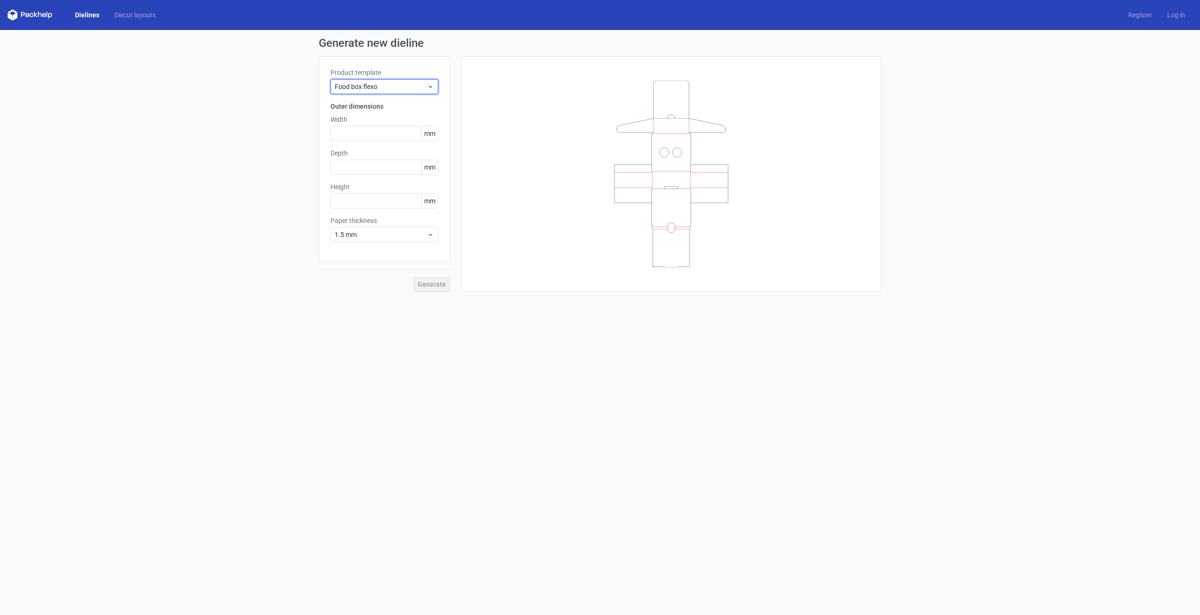
click at [436, 87] on div "Food box flexo" at bounding box center [384, 86] width 108 height 15
